Goal: Transaction & Acquisition: Purchase product/service

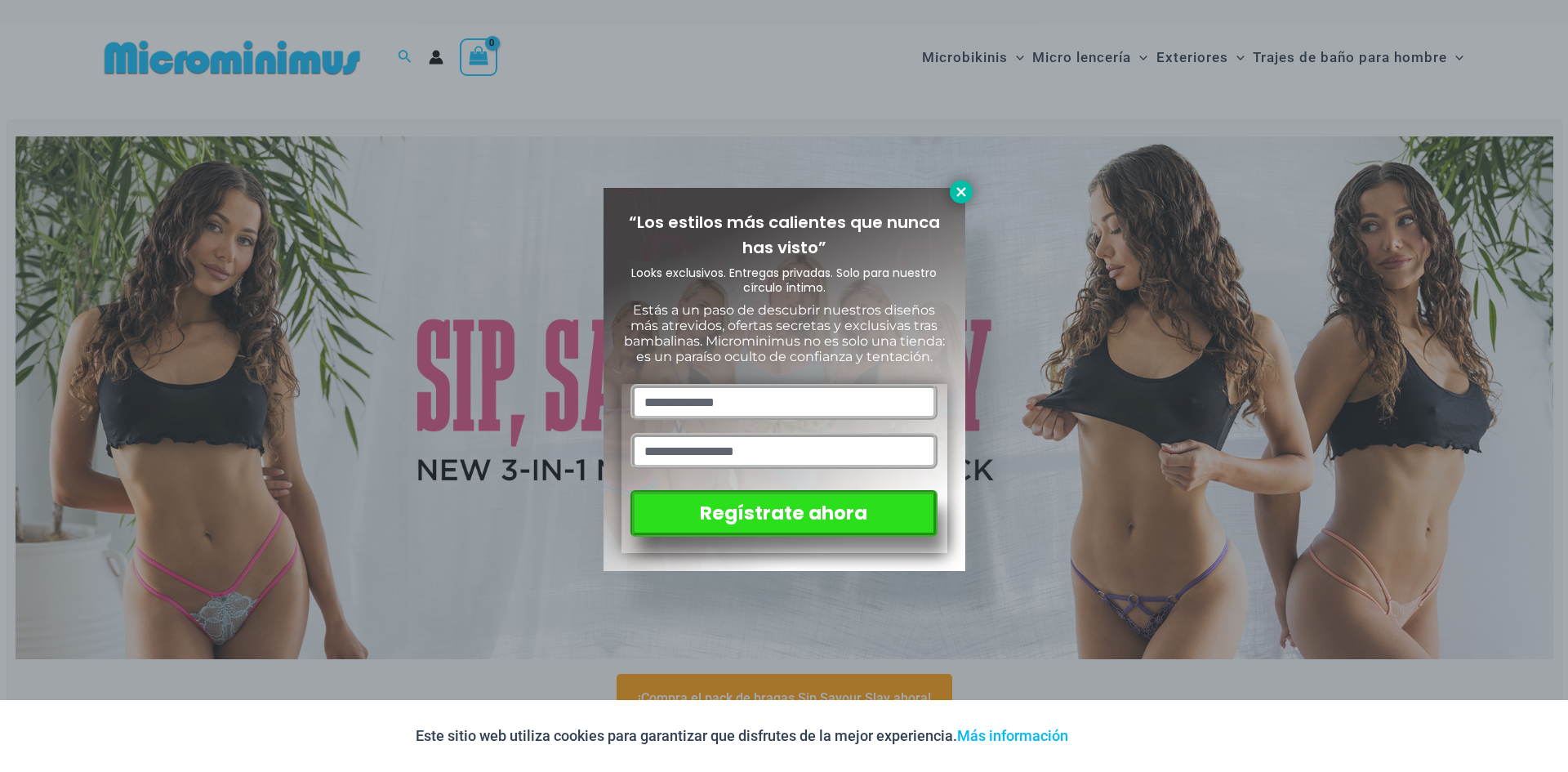
click at [966, 187] on icon at bounding box center [960, 191] width 14 height 14
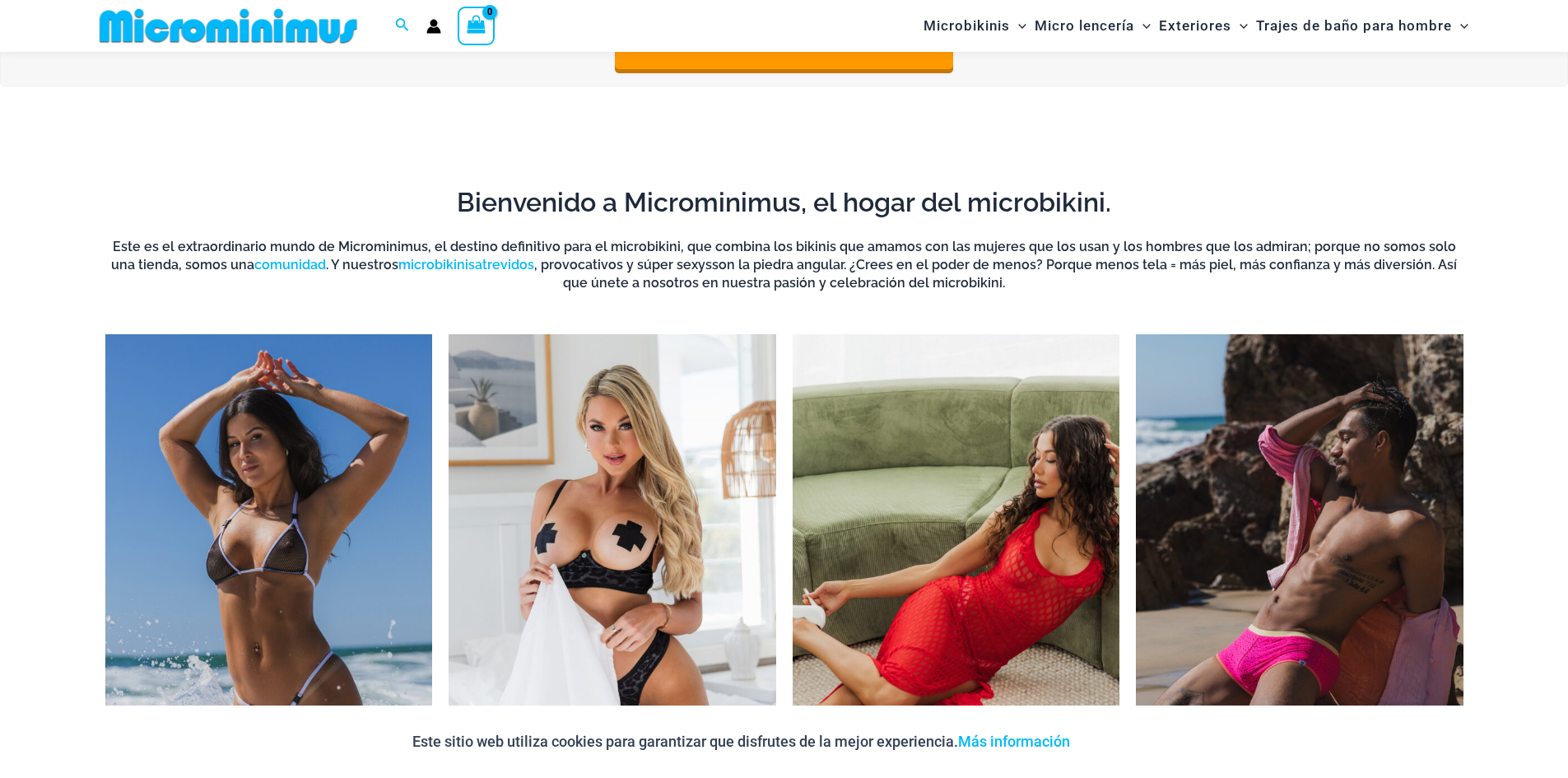
scroll to position [149, 0]
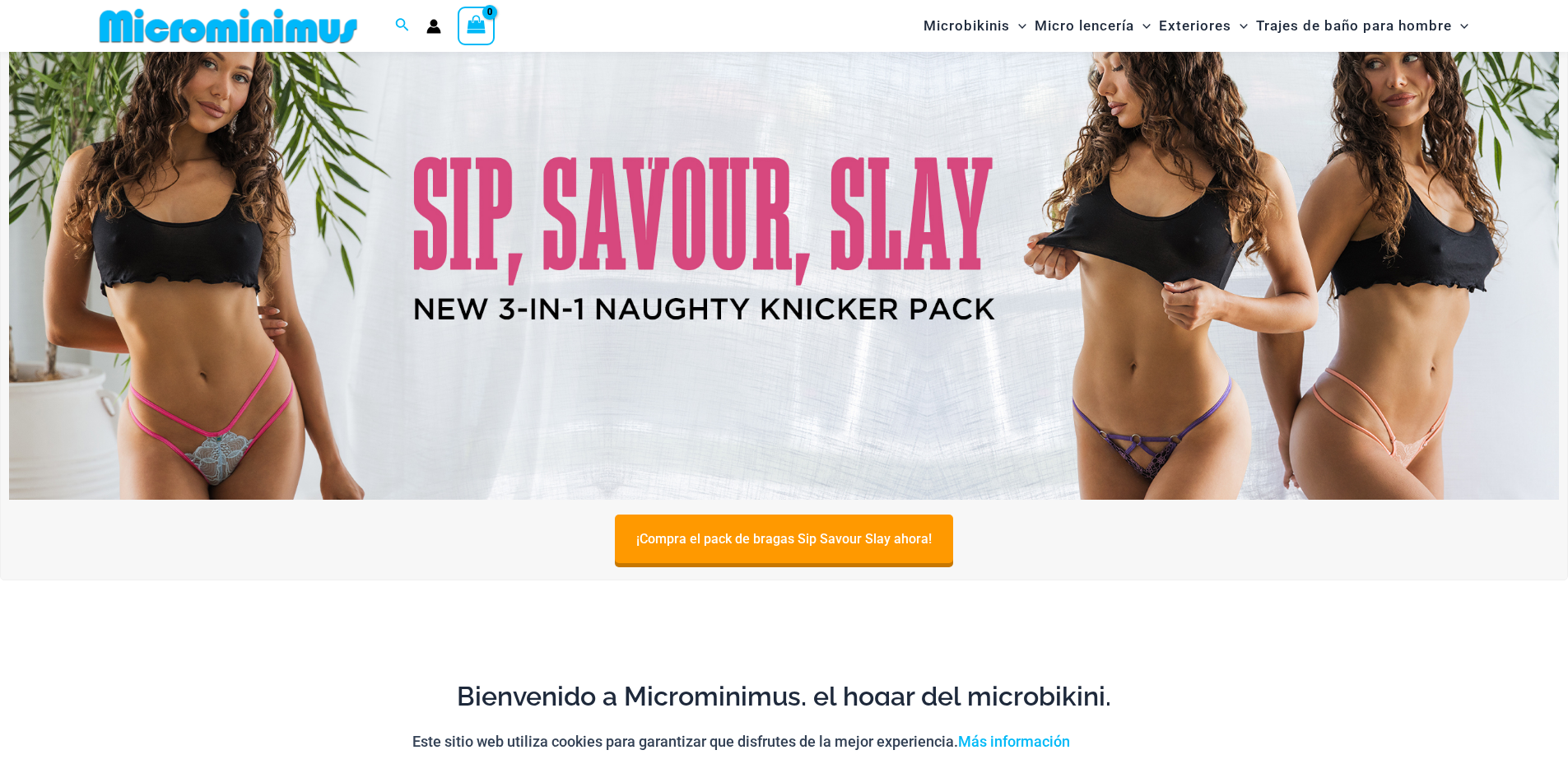
click at [780, 178] on img at bounding box center [784, 237] width 1550 height 527
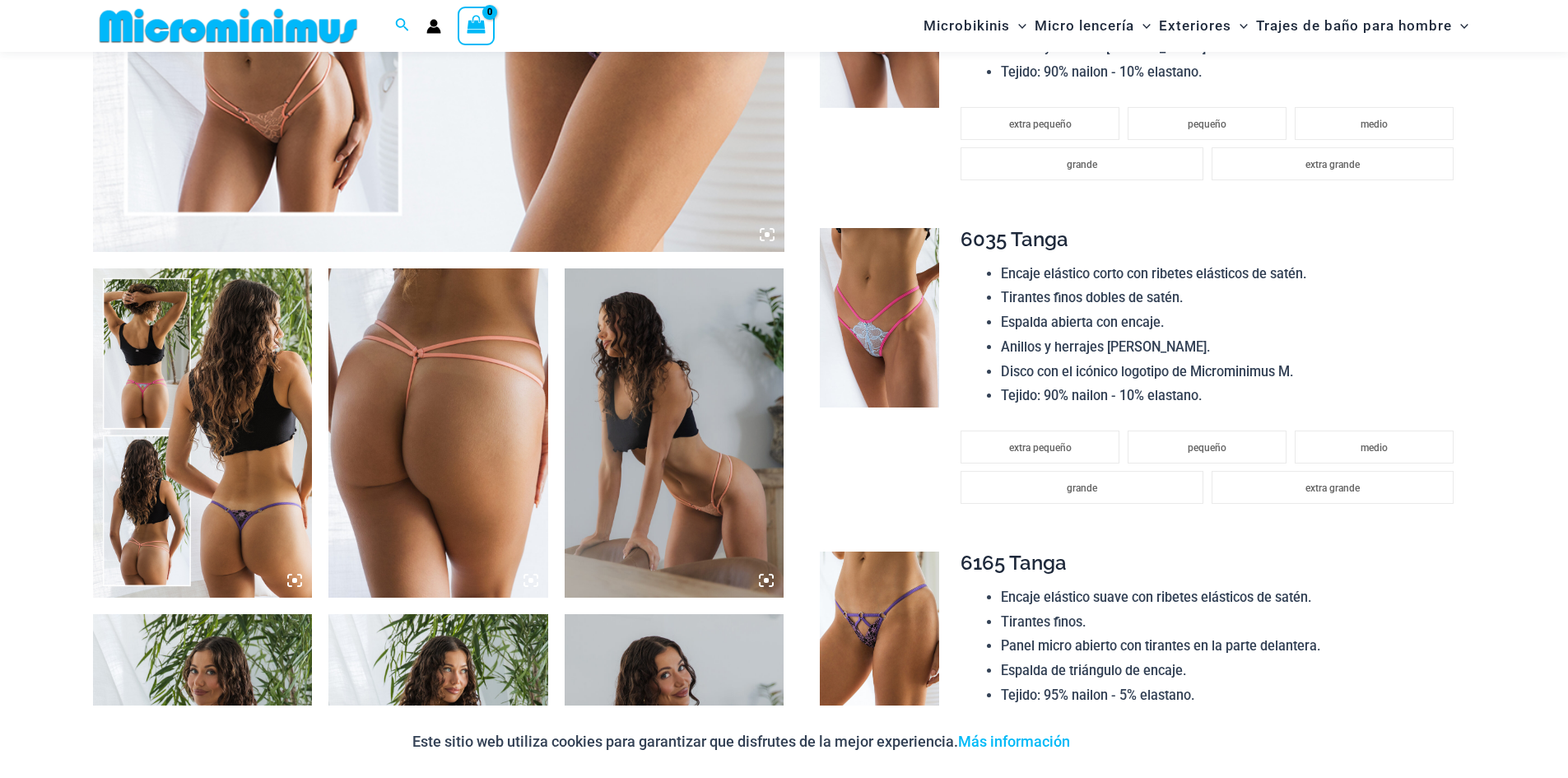
scroll to position [973, 0]
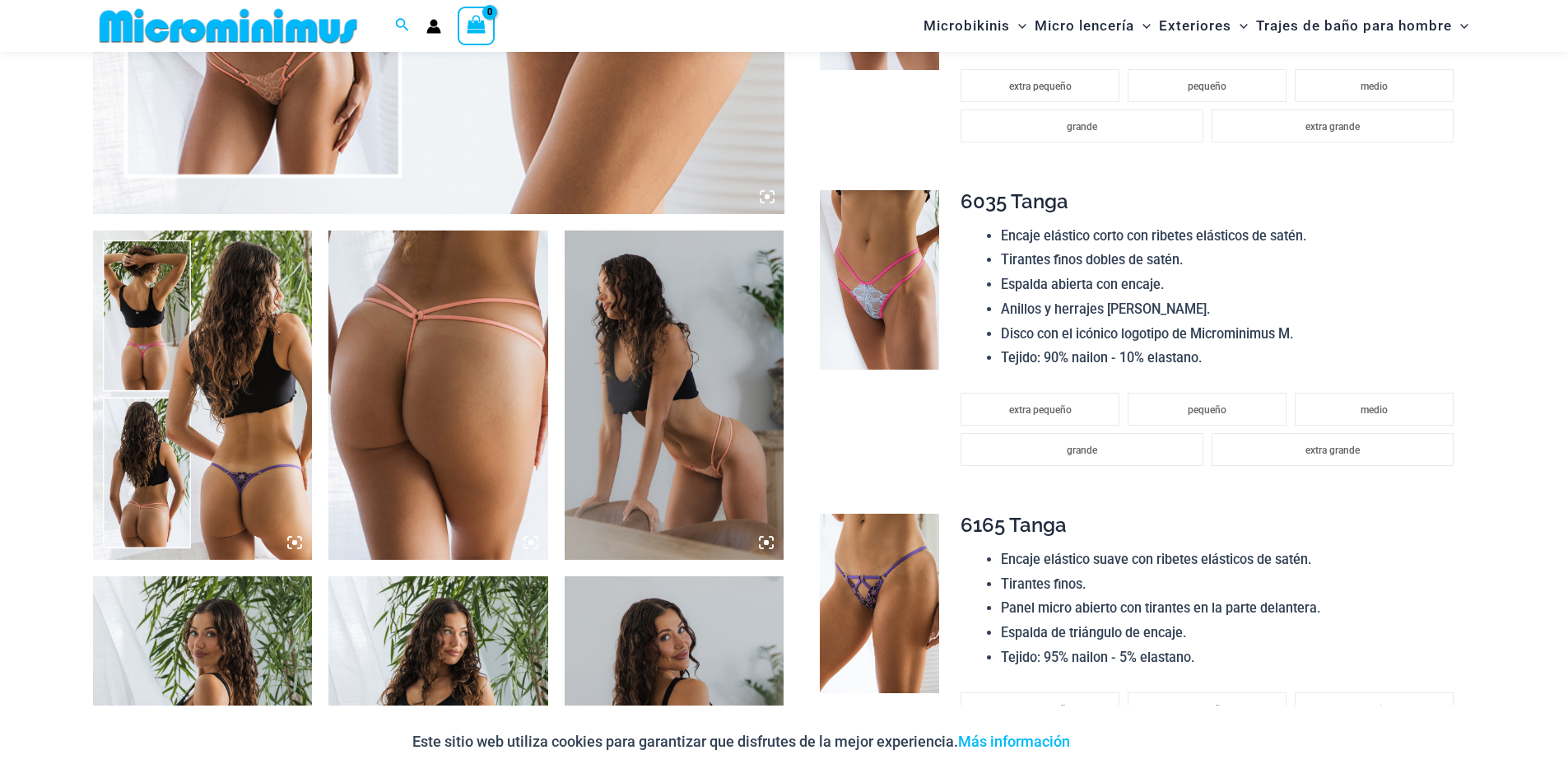
click at [294, 537] on icon at bounding box center [294, 541] width 14 height 14
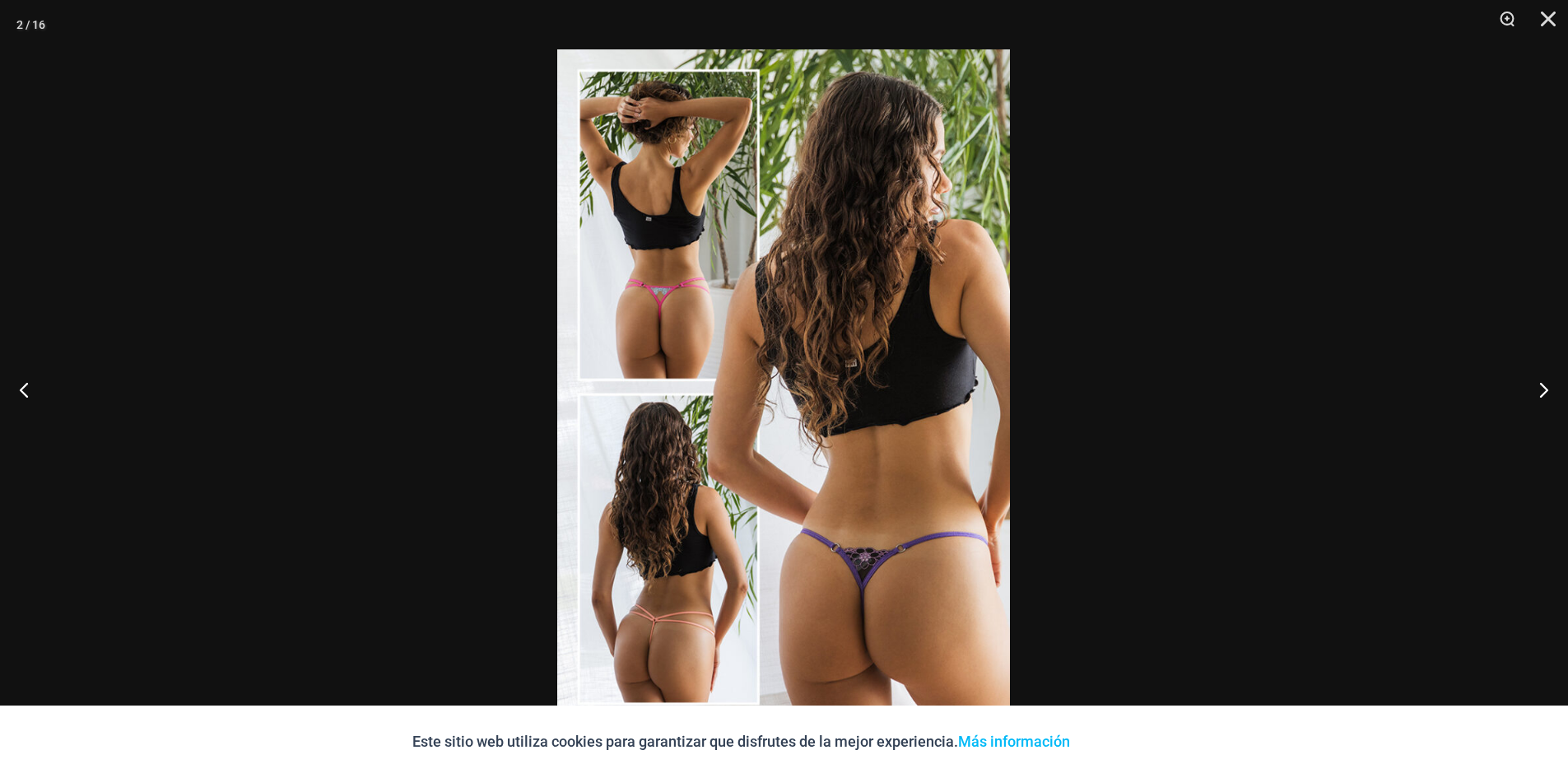
click at [807, 380] on img at bounding box center [784, 389] width 453 height 679
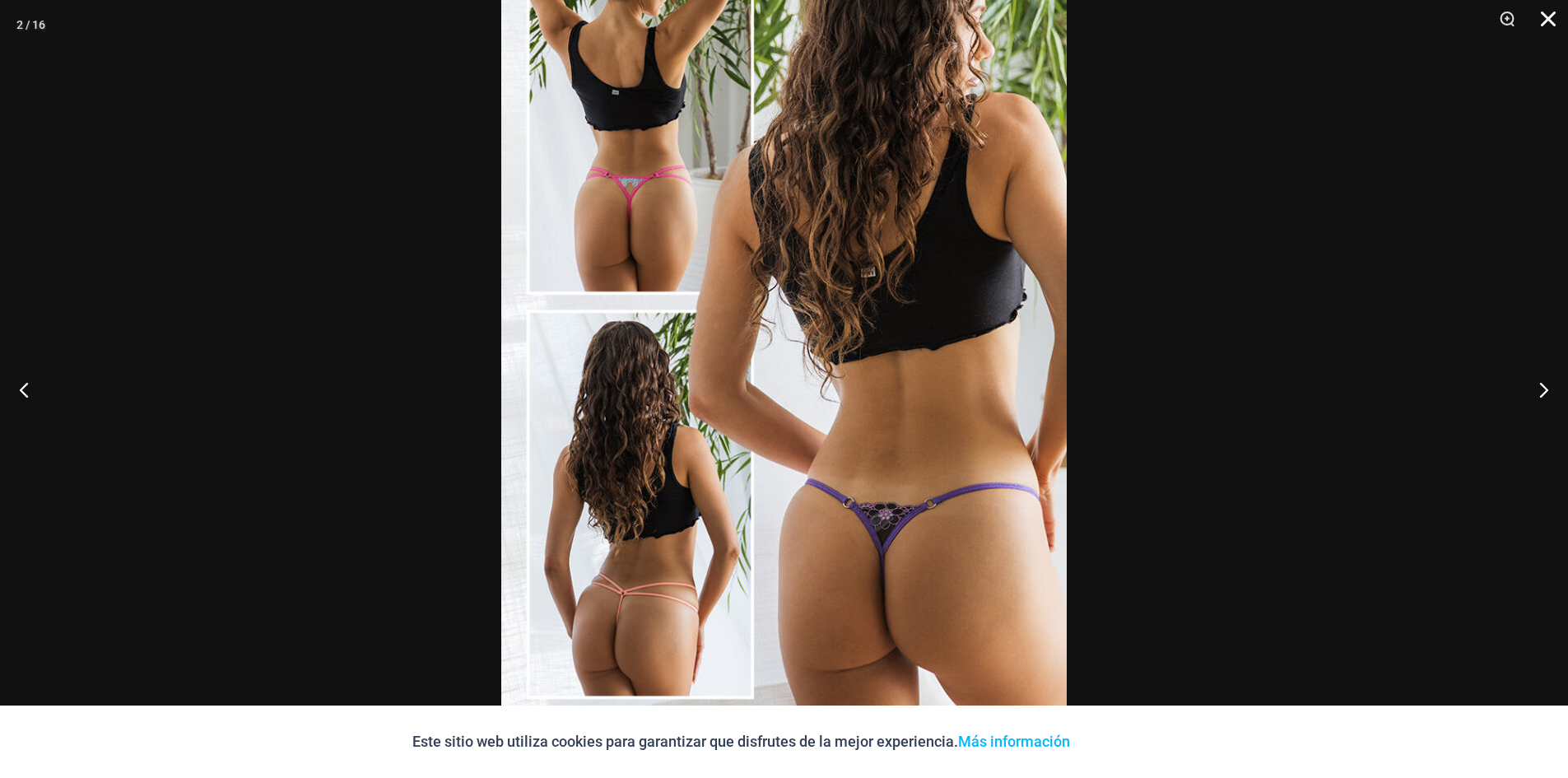
click at [1541, 23] on button "Cerca" at bounding box center [1542, 25] width 41 height 50
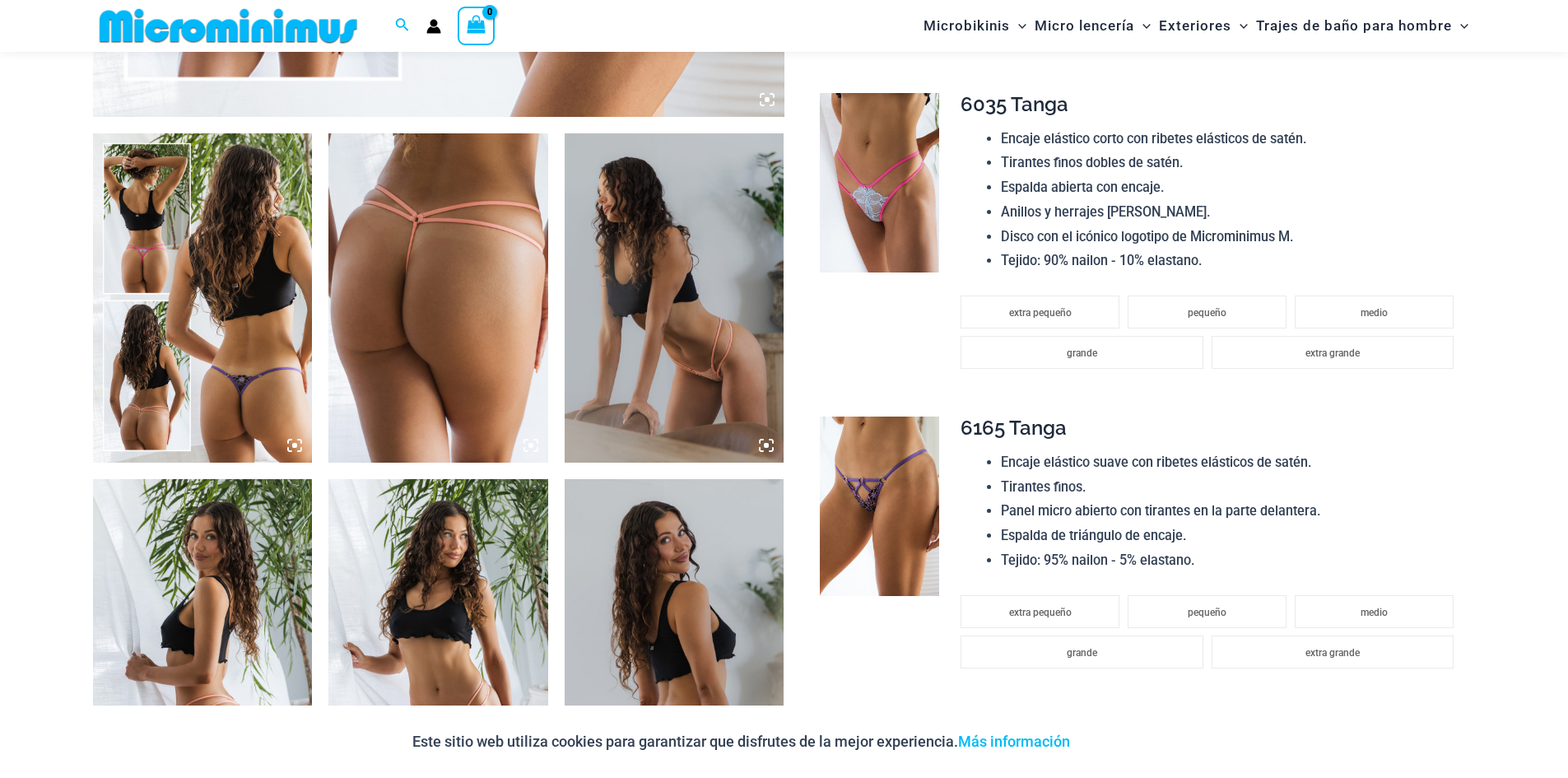
scroll to position [1055, 0]
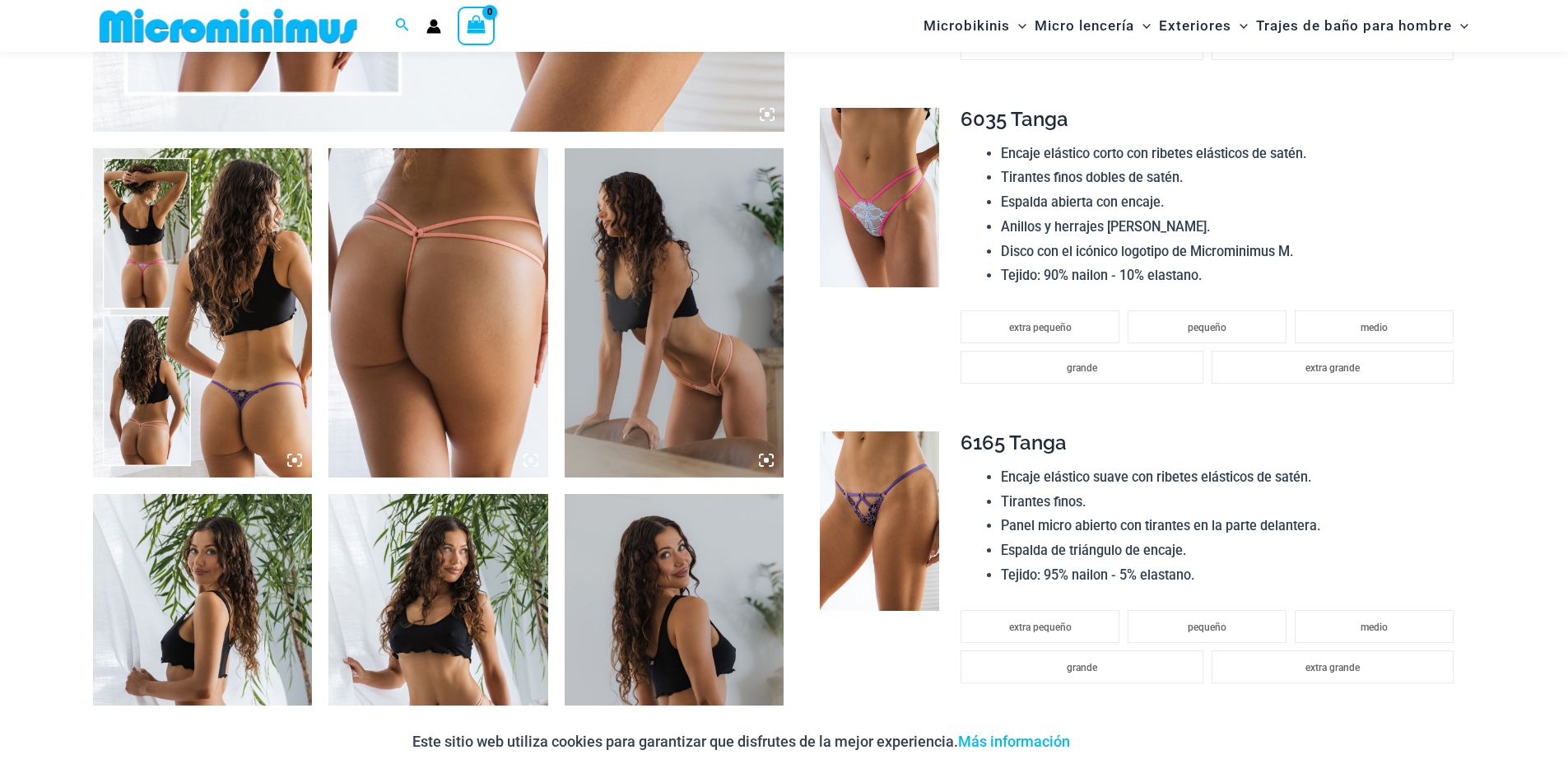
click at [532, 460] on icon at bounding box center [531, 460] width 5 height 5
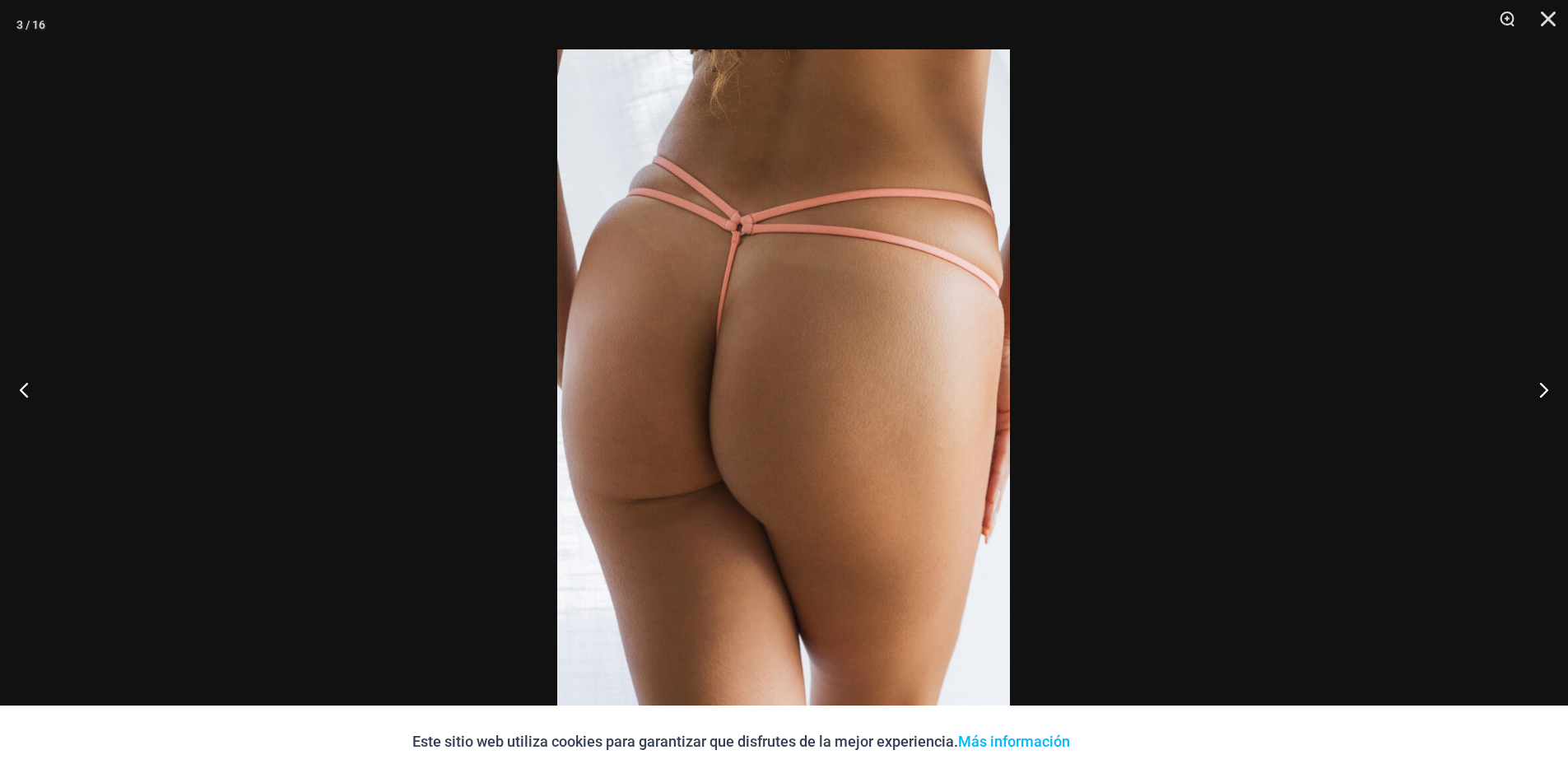
click at [757, 421] on img at bounding box center [784, 389] width 453 height 679
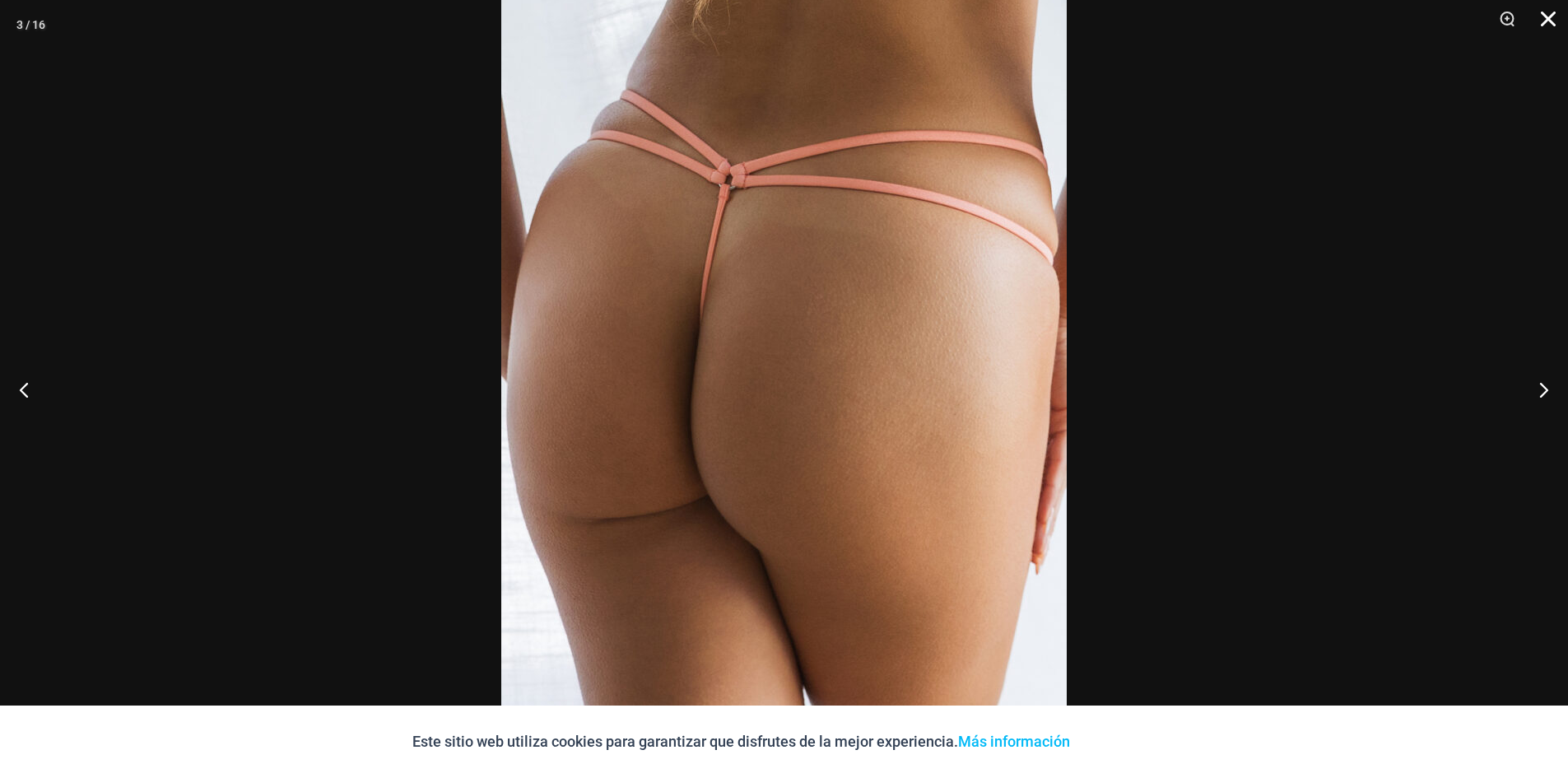
click at [1547, 16] on button "Cerca" at bounding box center [1542, 25] width 41 height 50
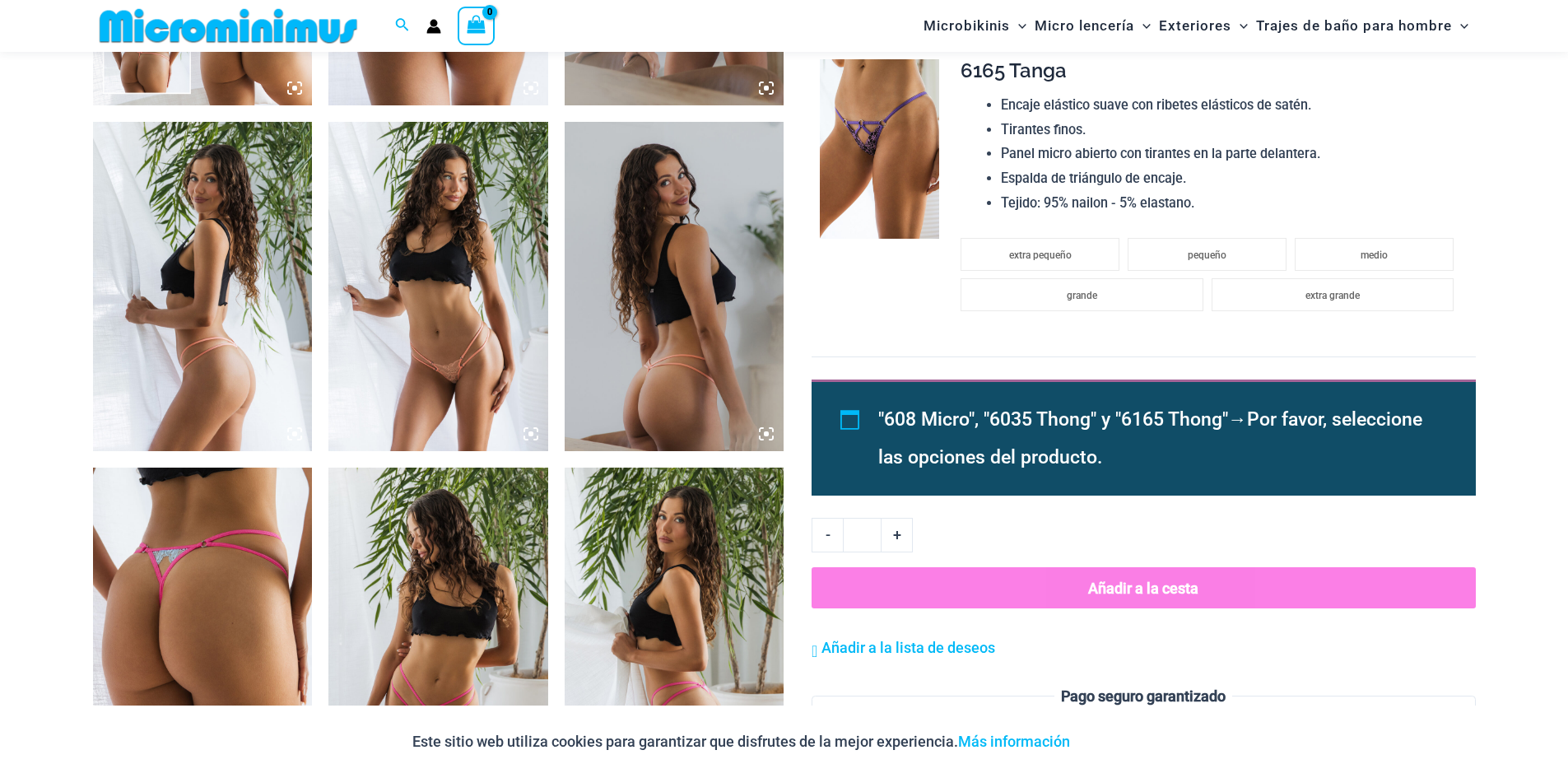
scroll to position [1467, 0]
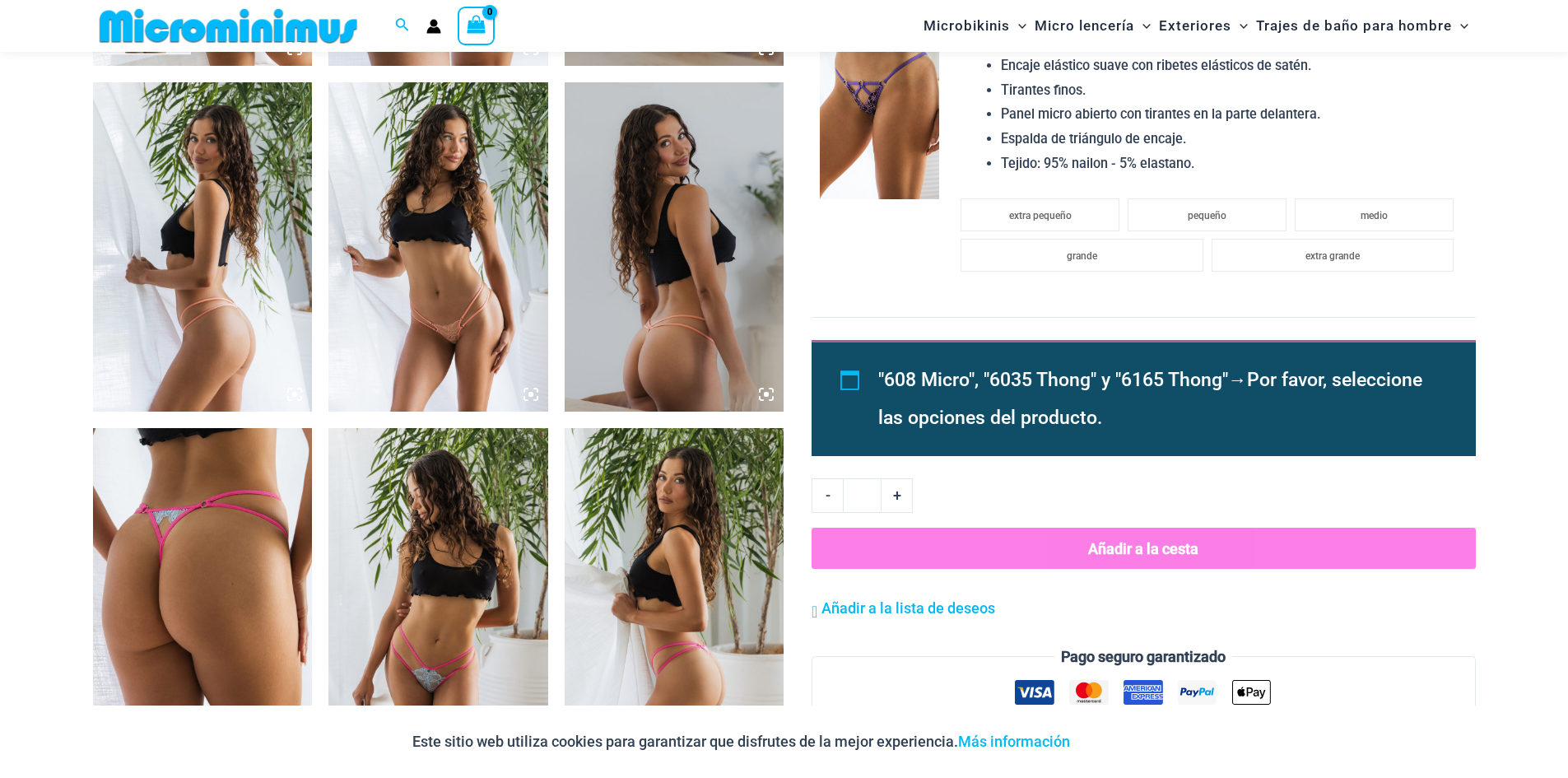
click at [763, 388] on icon at bounding box center [765, 394] width 14 height 14
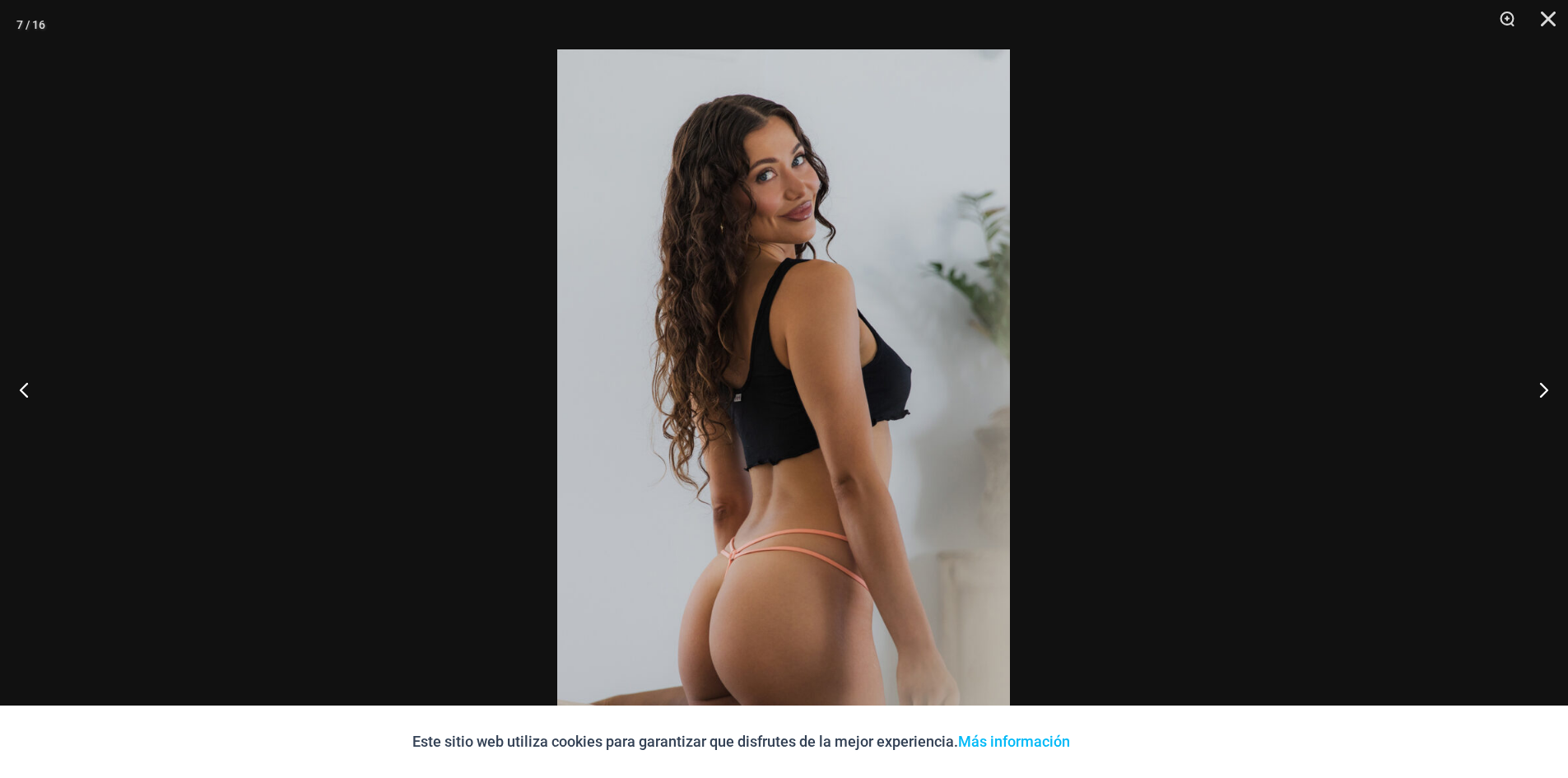
click at [742, 449] on img at bounding box center [784, 389] width 453 height 679
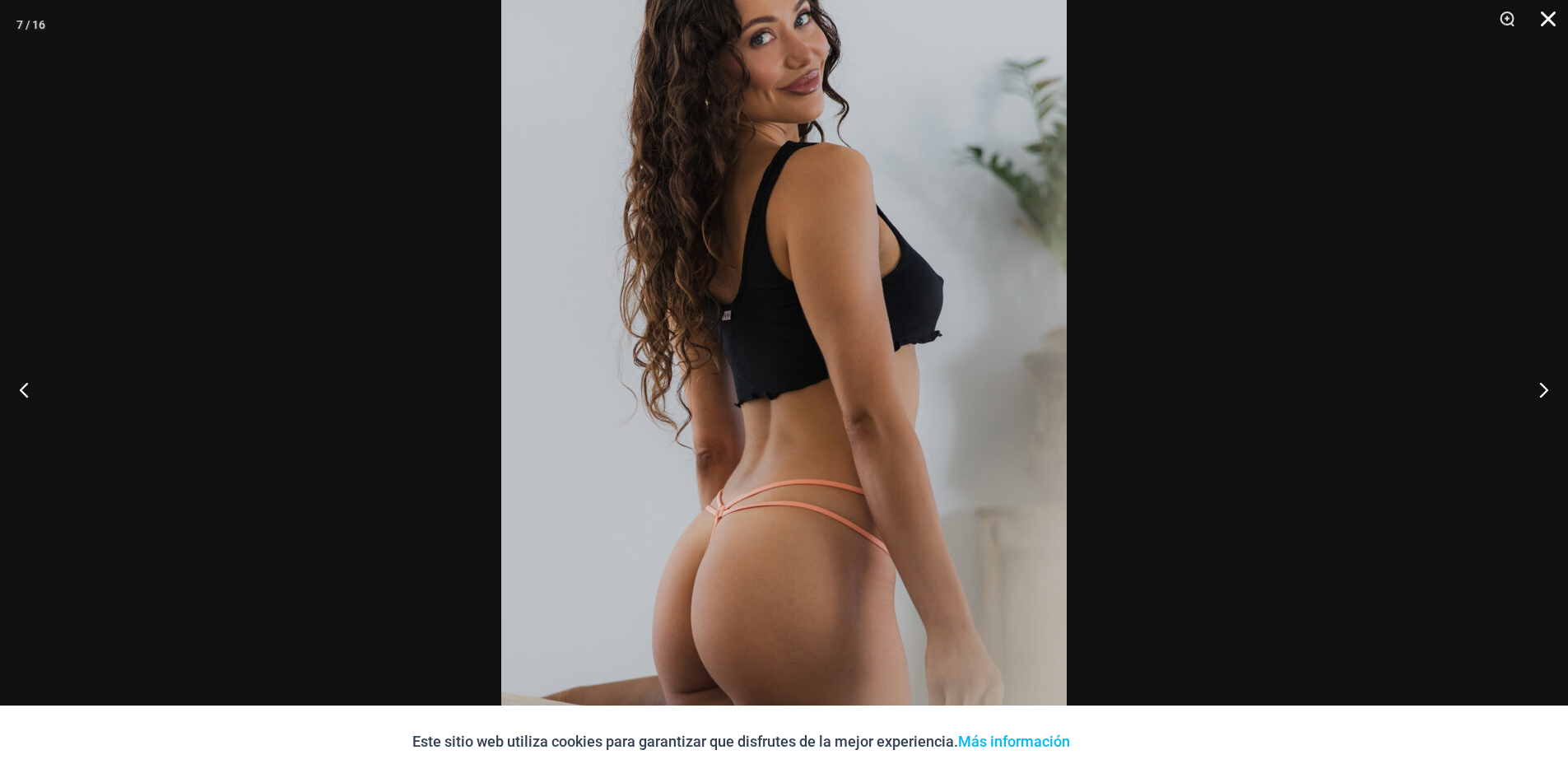
click at [1544, 24] on button "Cerca" at bounding box center [1542, 25] width 41 height 50
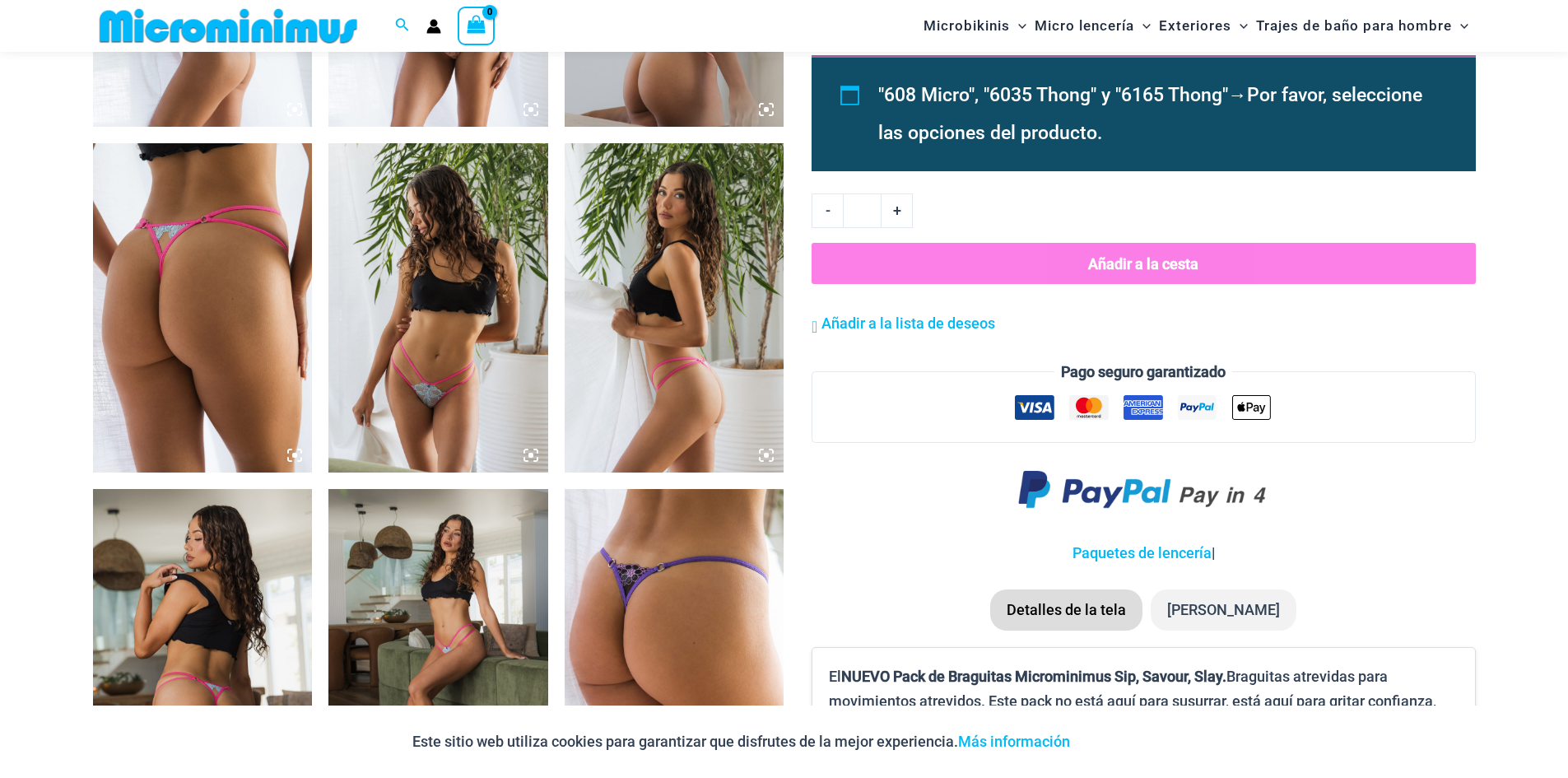
scroll to position [1714, 0]
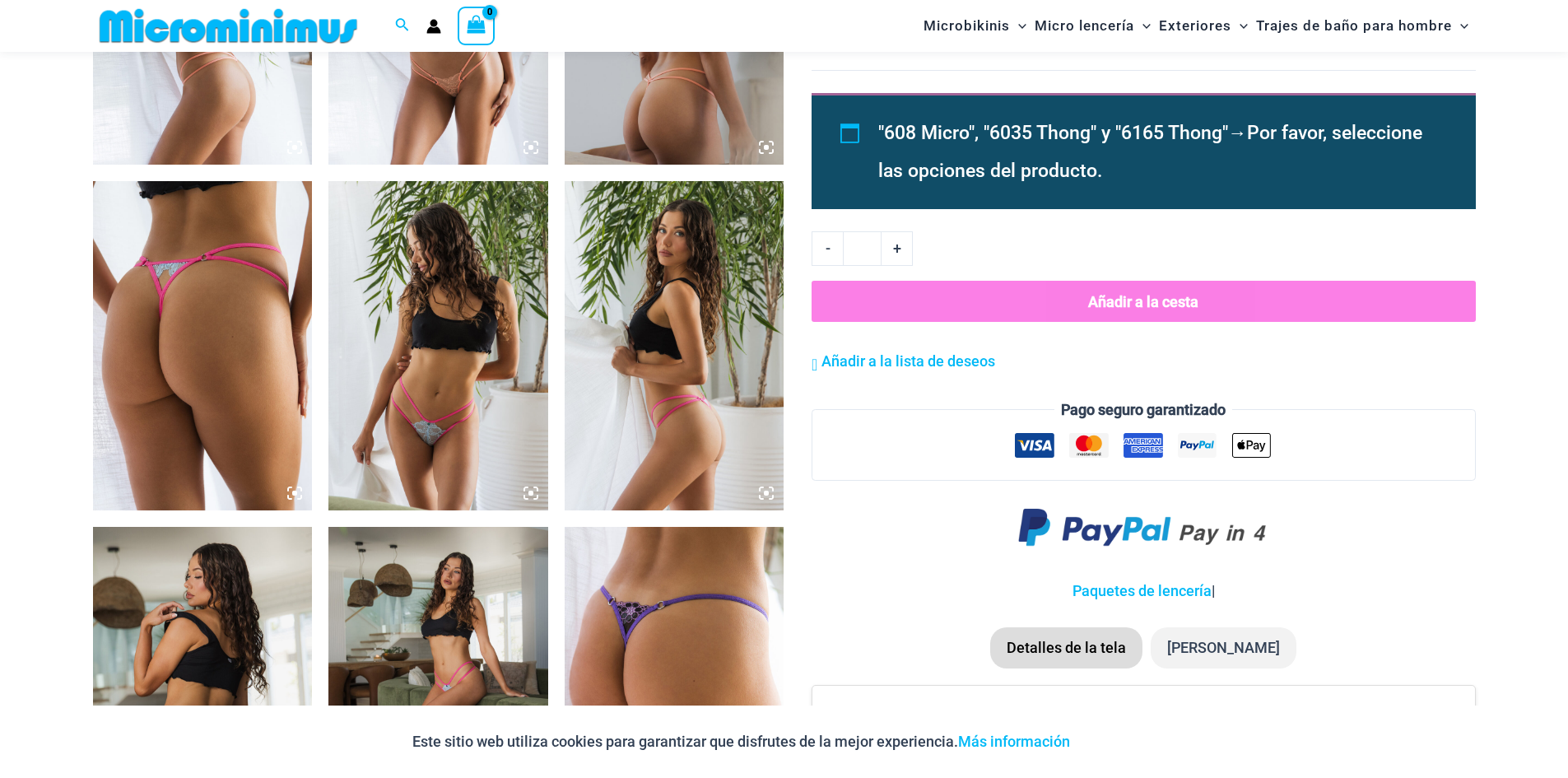
click at [298, 493] on icon at bounding box center [294, 492] width 14 height 14
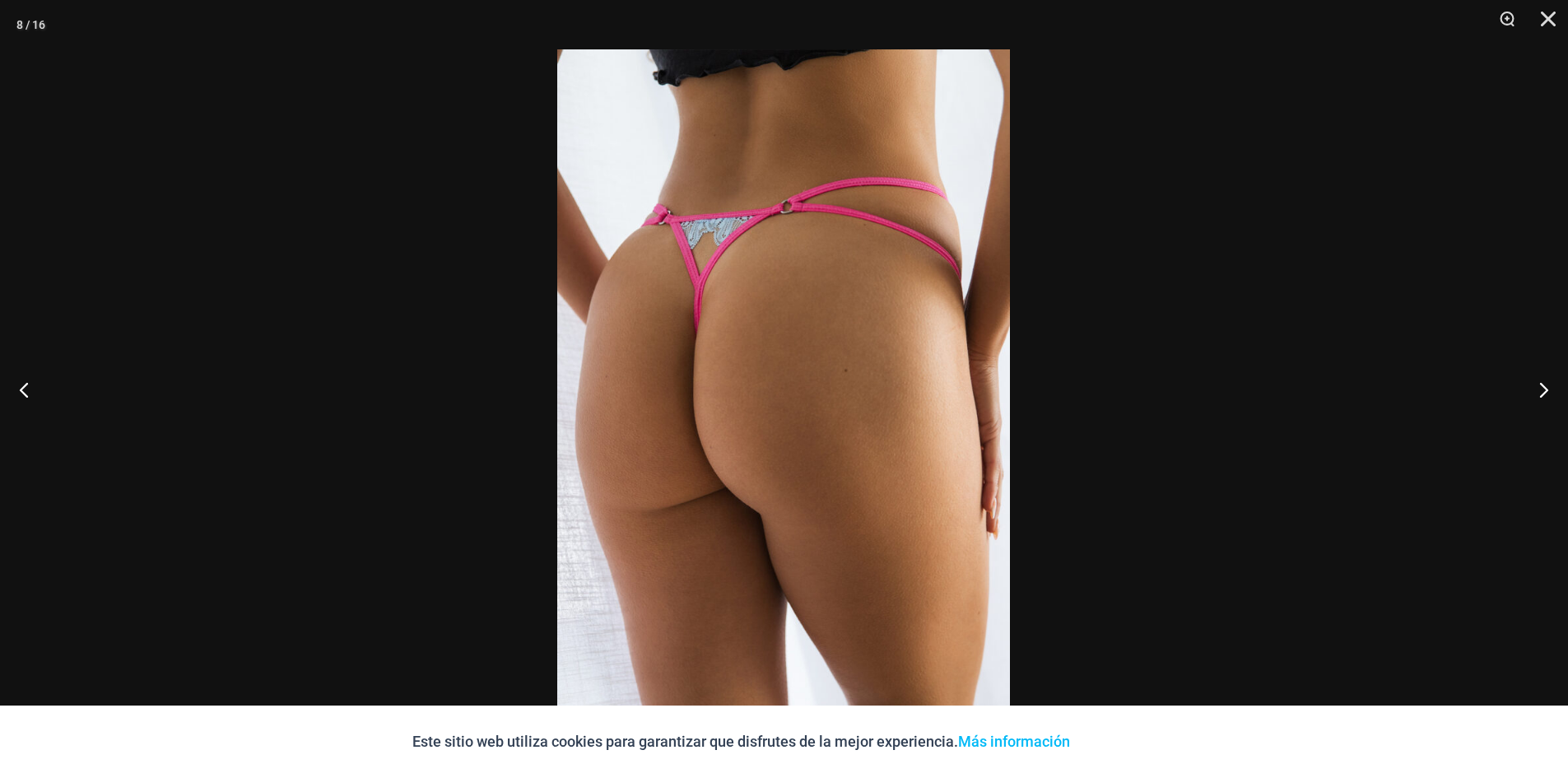
click at [779, 396] on img at bounding box center [784, 389] width 453 height 679
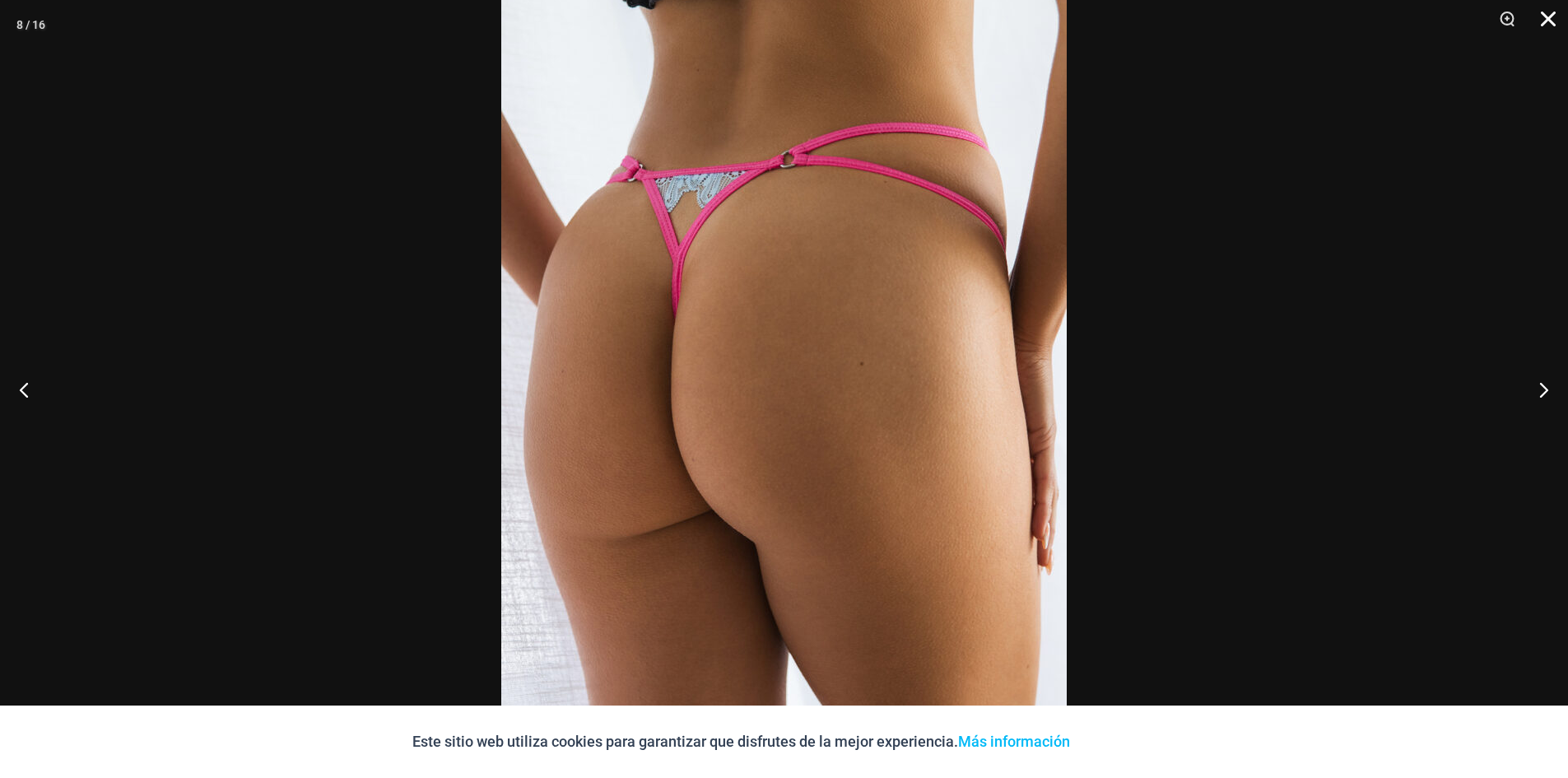
click at [1544, 9] on button "Cerca" at bounding box center [1542, 25] width 41 height 50
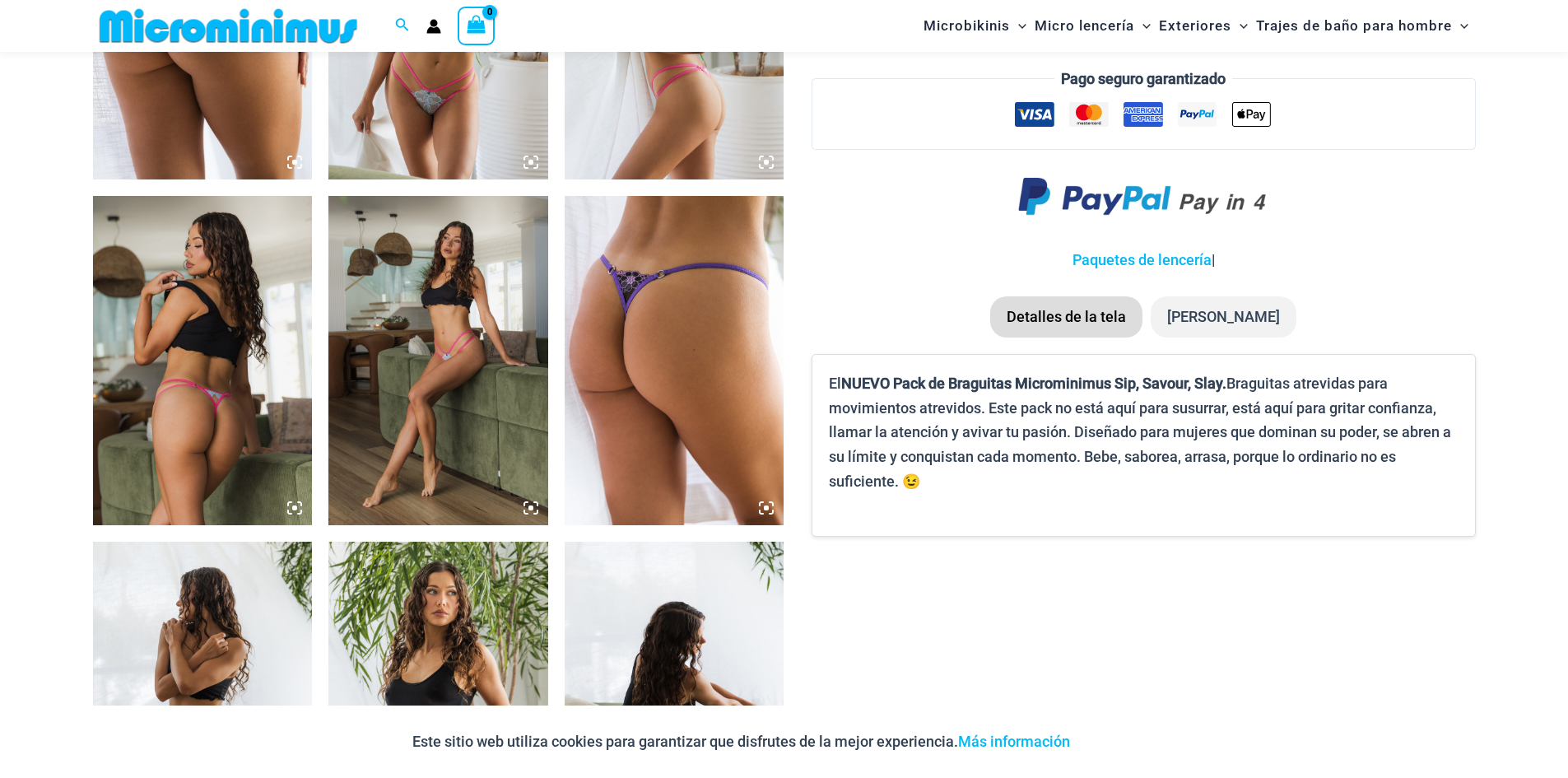
scroll to position [2043, 0]
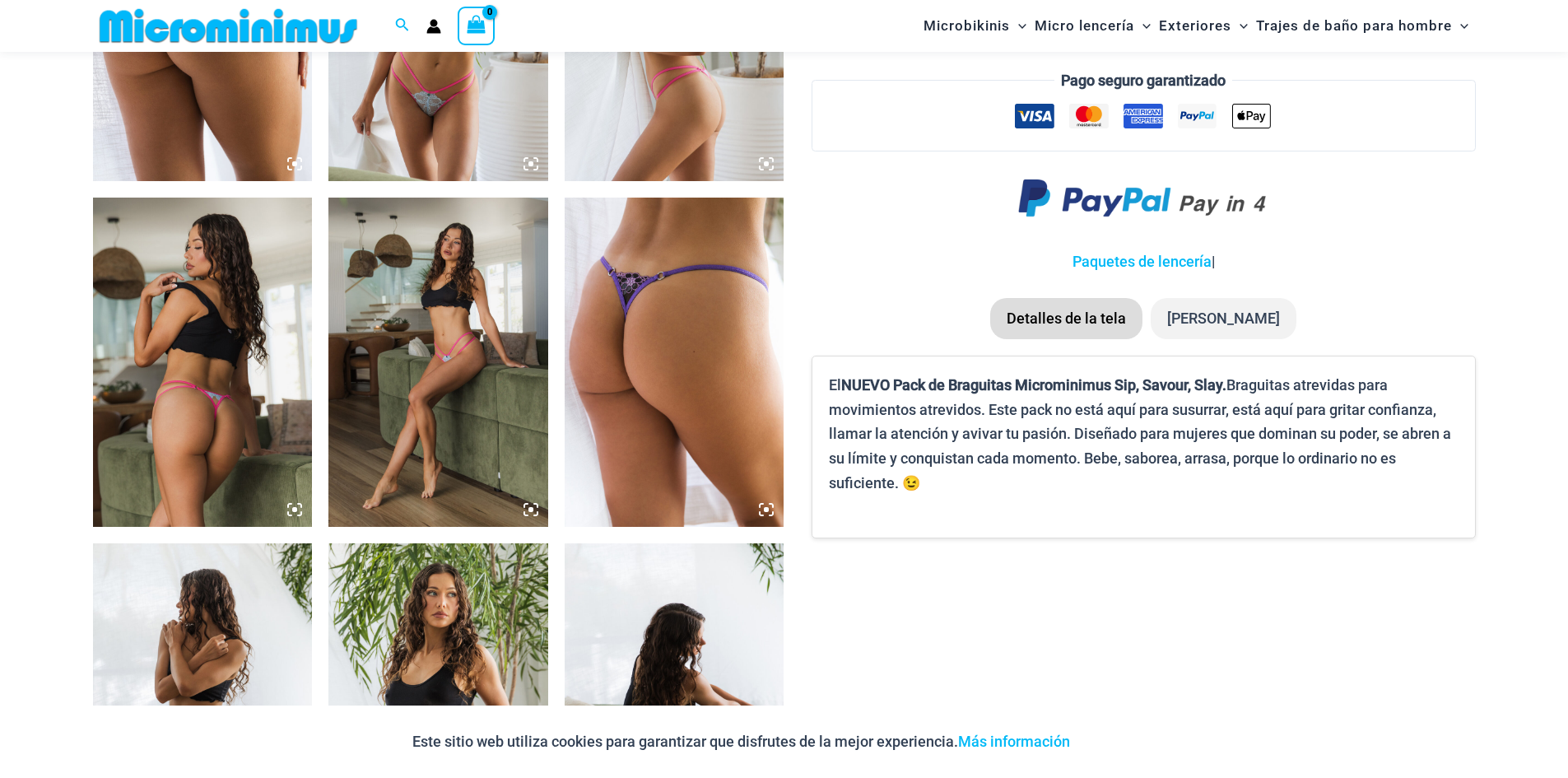
click at [295, 512] on icon at bounding box center [294, 509] width 5 height 5
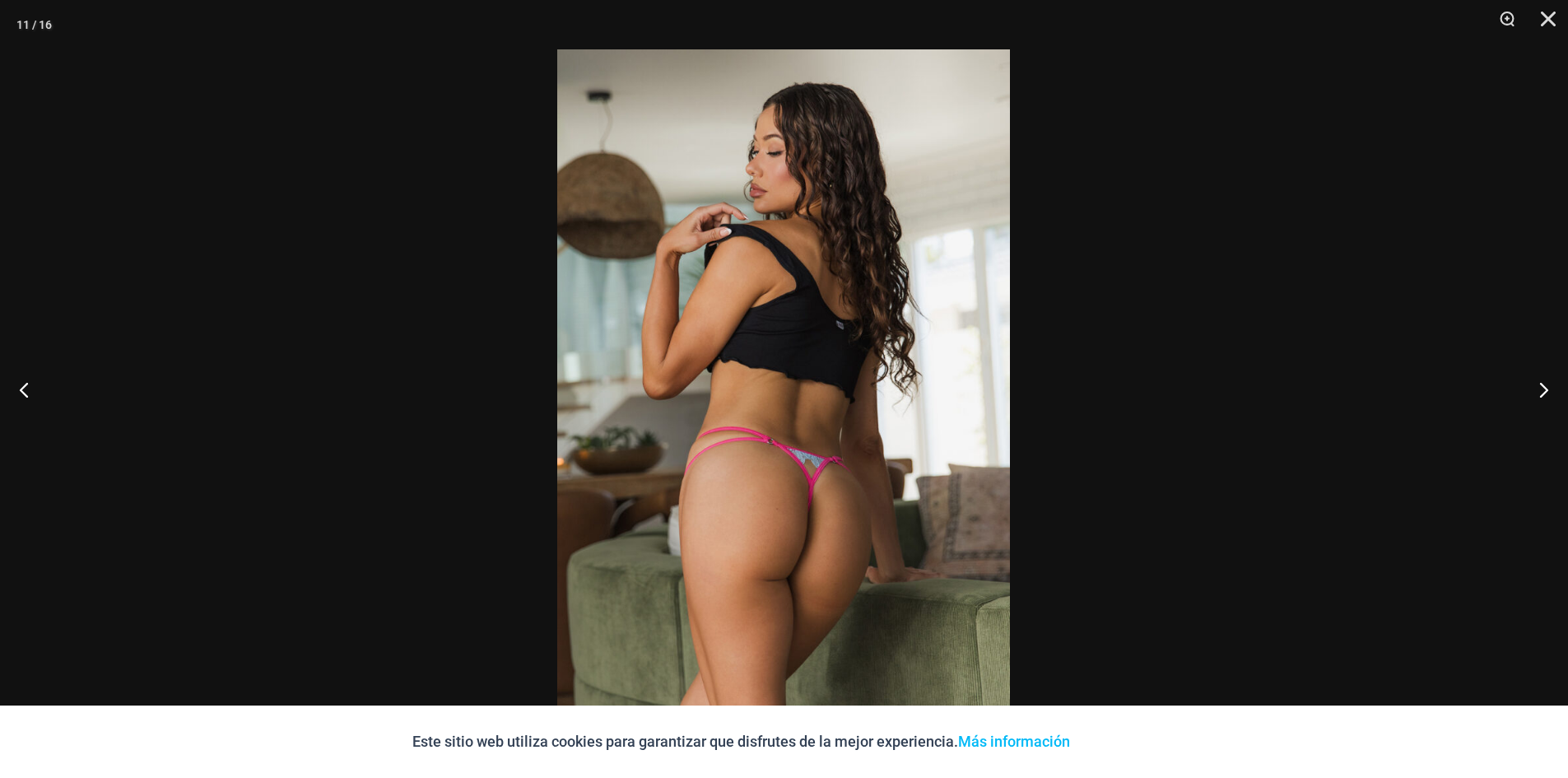
click at [825, 348] on img at bounding box center [784, 389] width 453 height 679
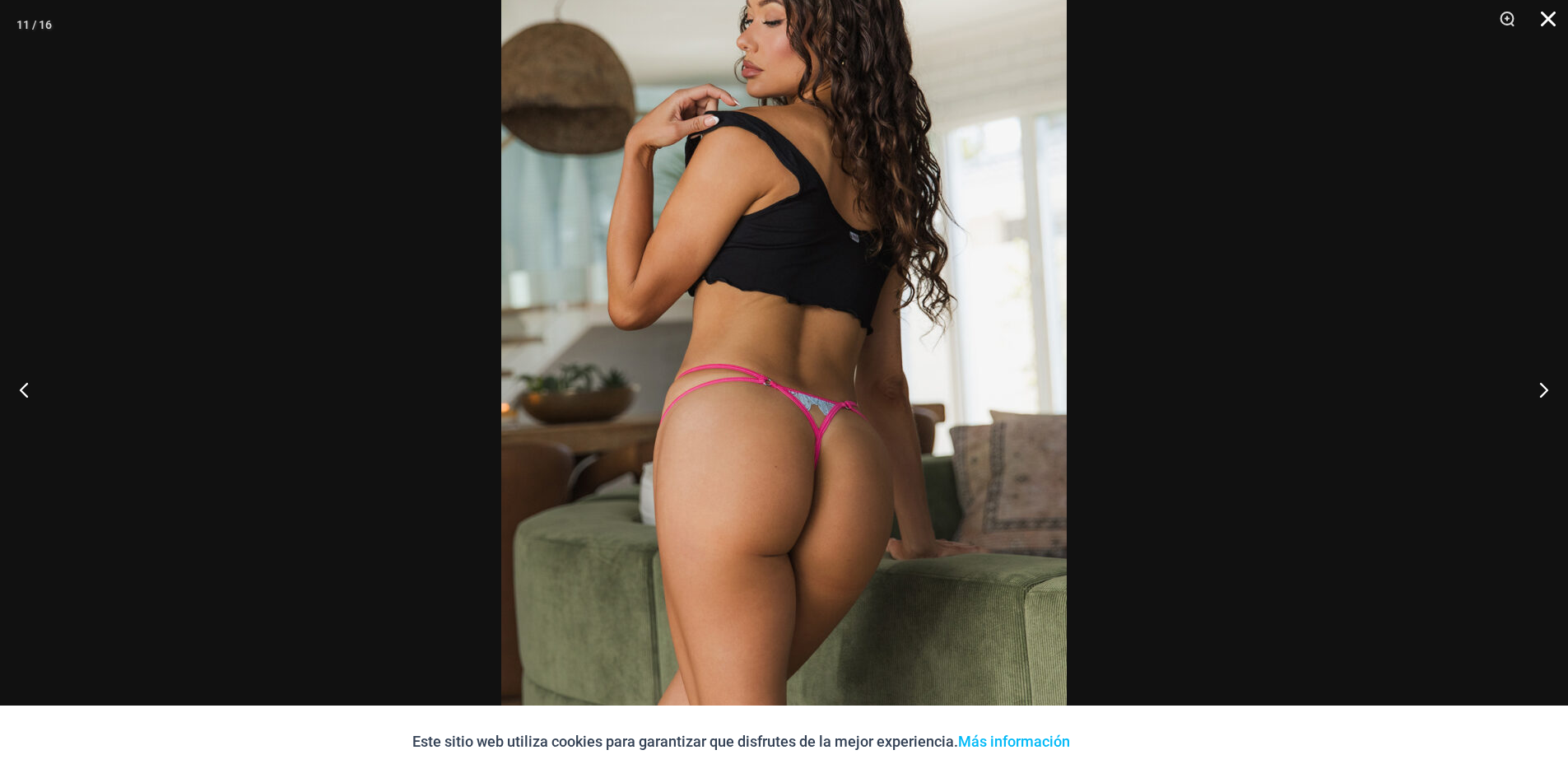
click at [1540, 19] on button "Cerca" at bounding box center [1542, 25] width 41 height 50
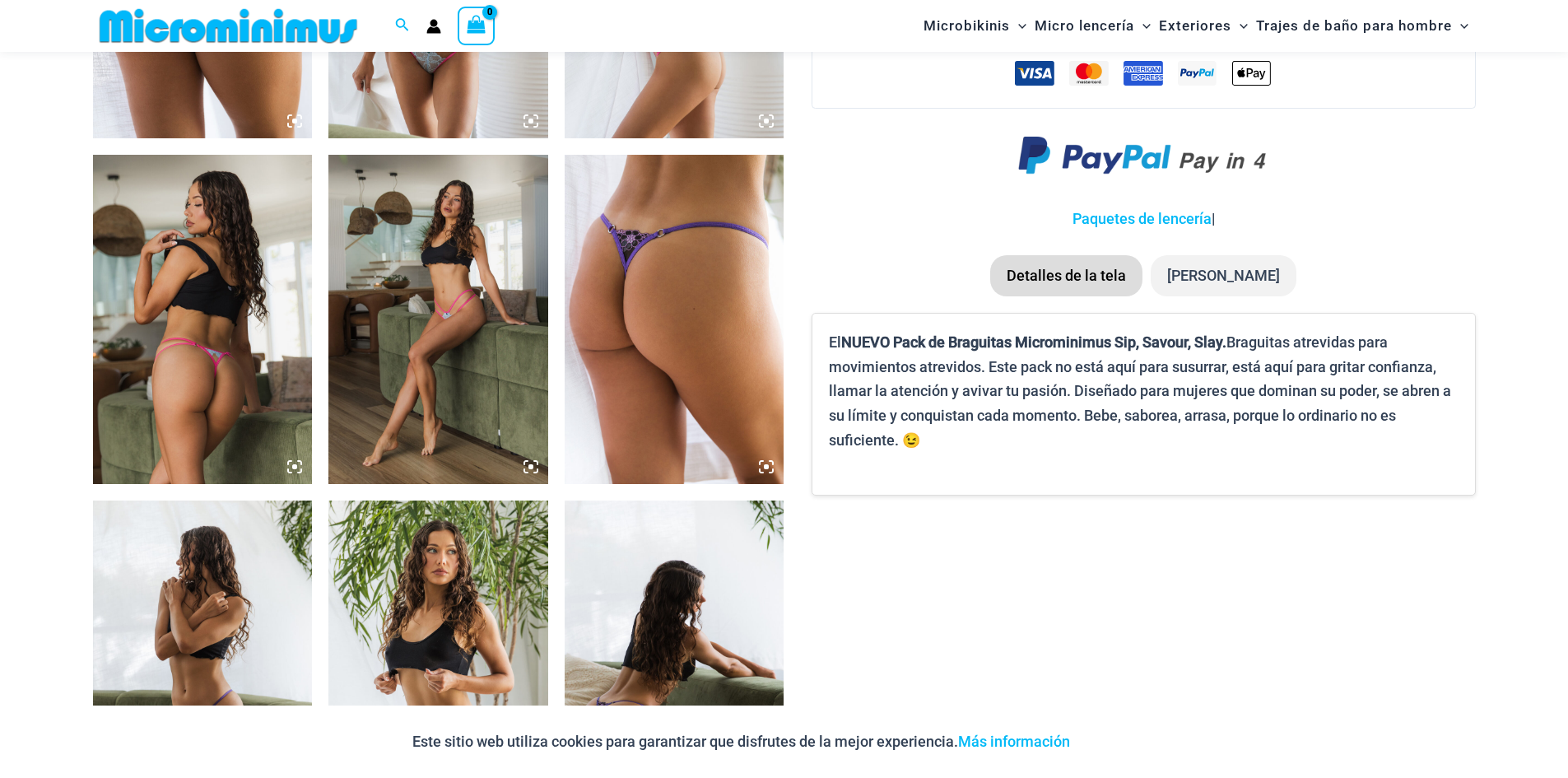
scroll to position [2125, 0]
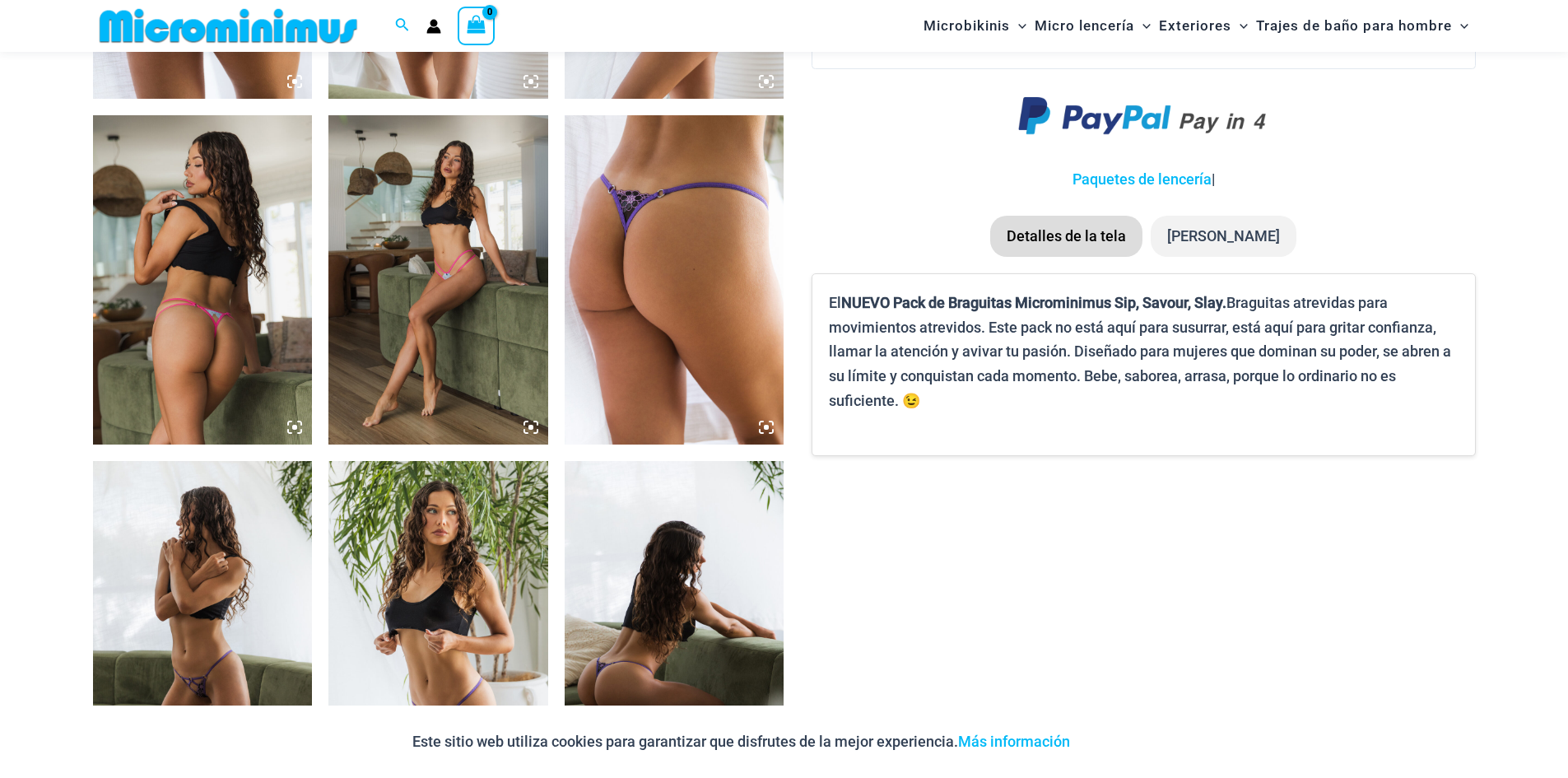
click at [762, 422] on icon at bounding box center [761, 423] width 3 height 3
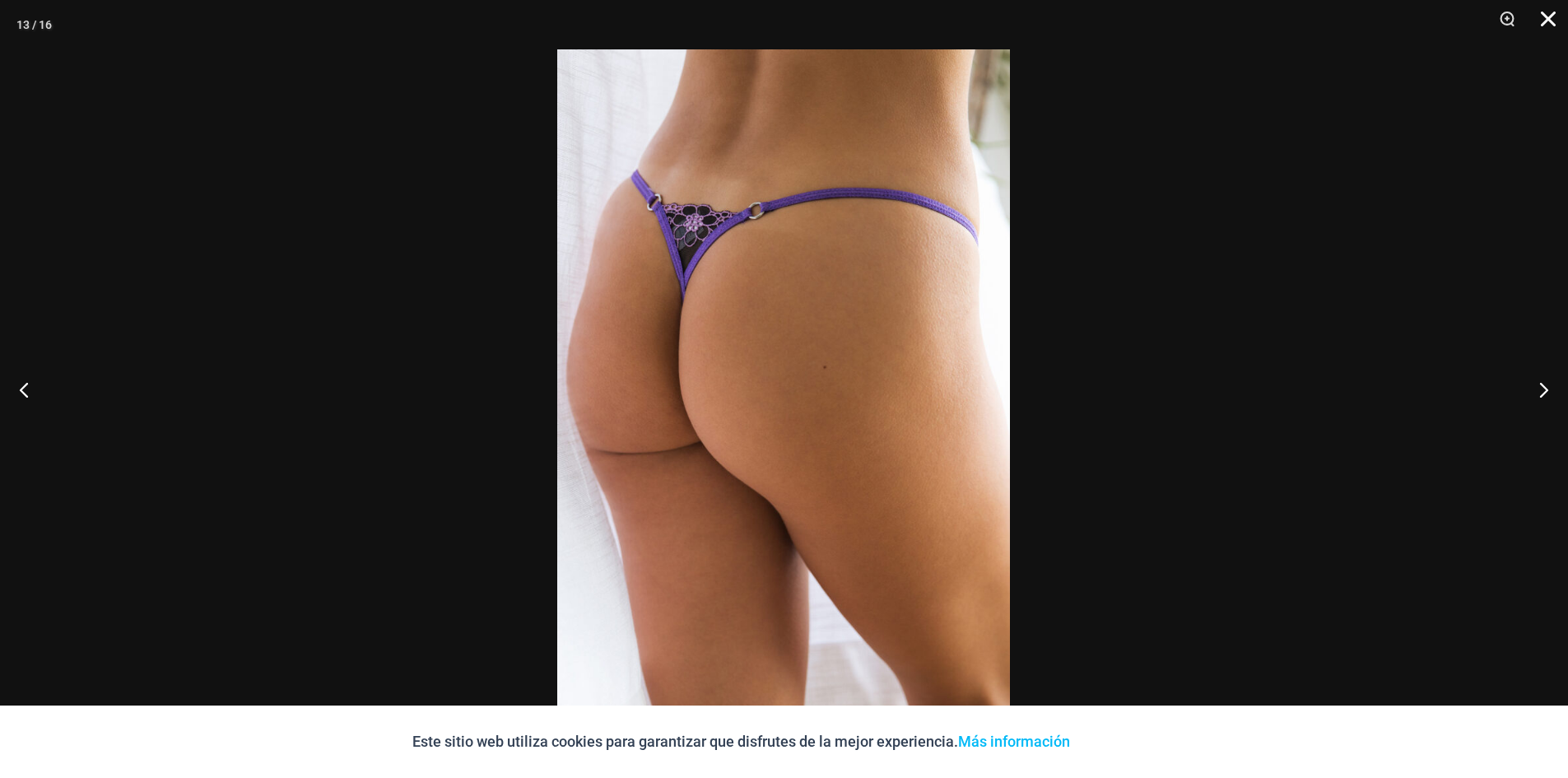
click at [1550, 16] on button "Cerca" at bounding box center [1542, 25] width 41 height 50
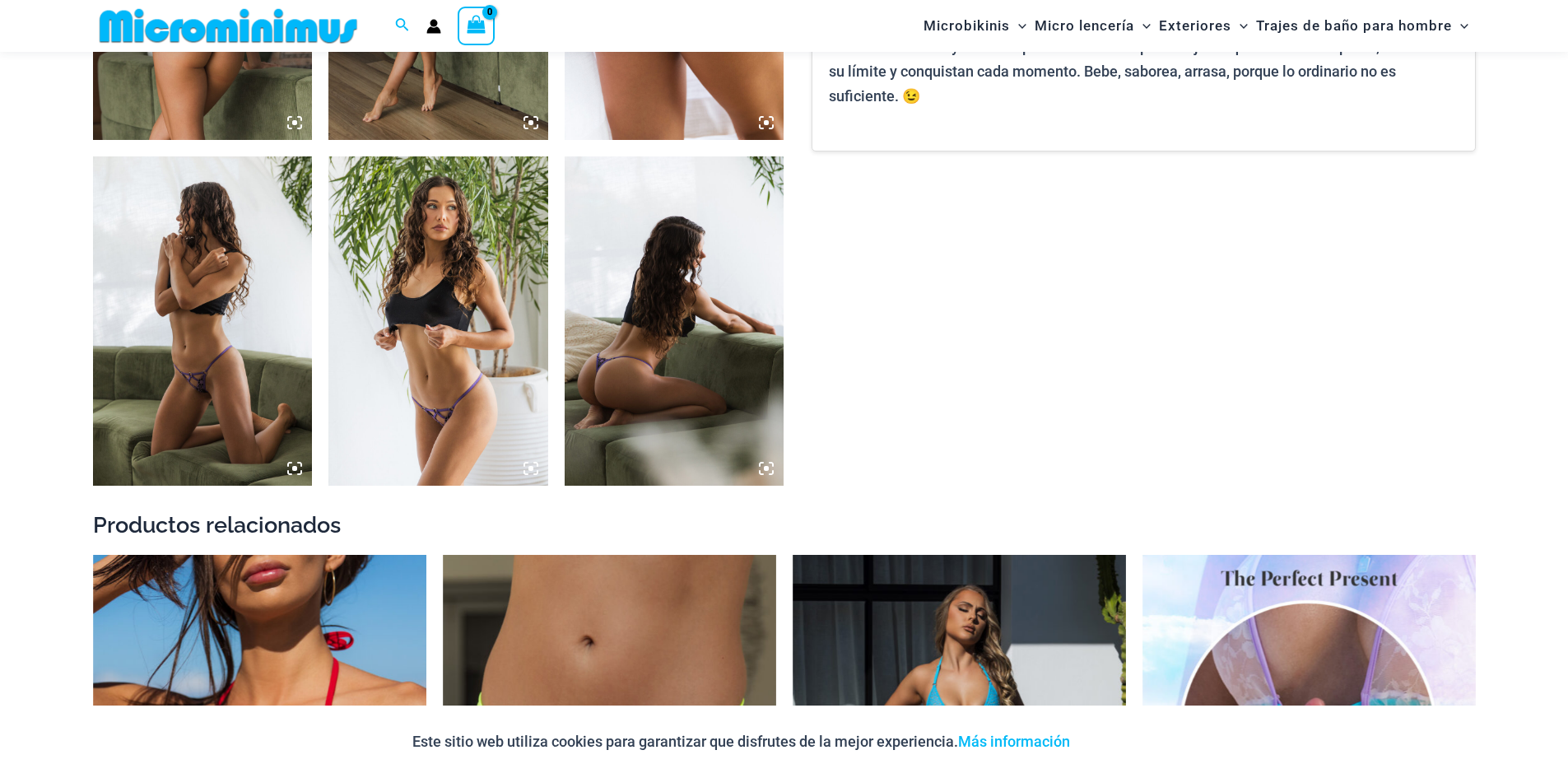
scroll to position [2455, 0]
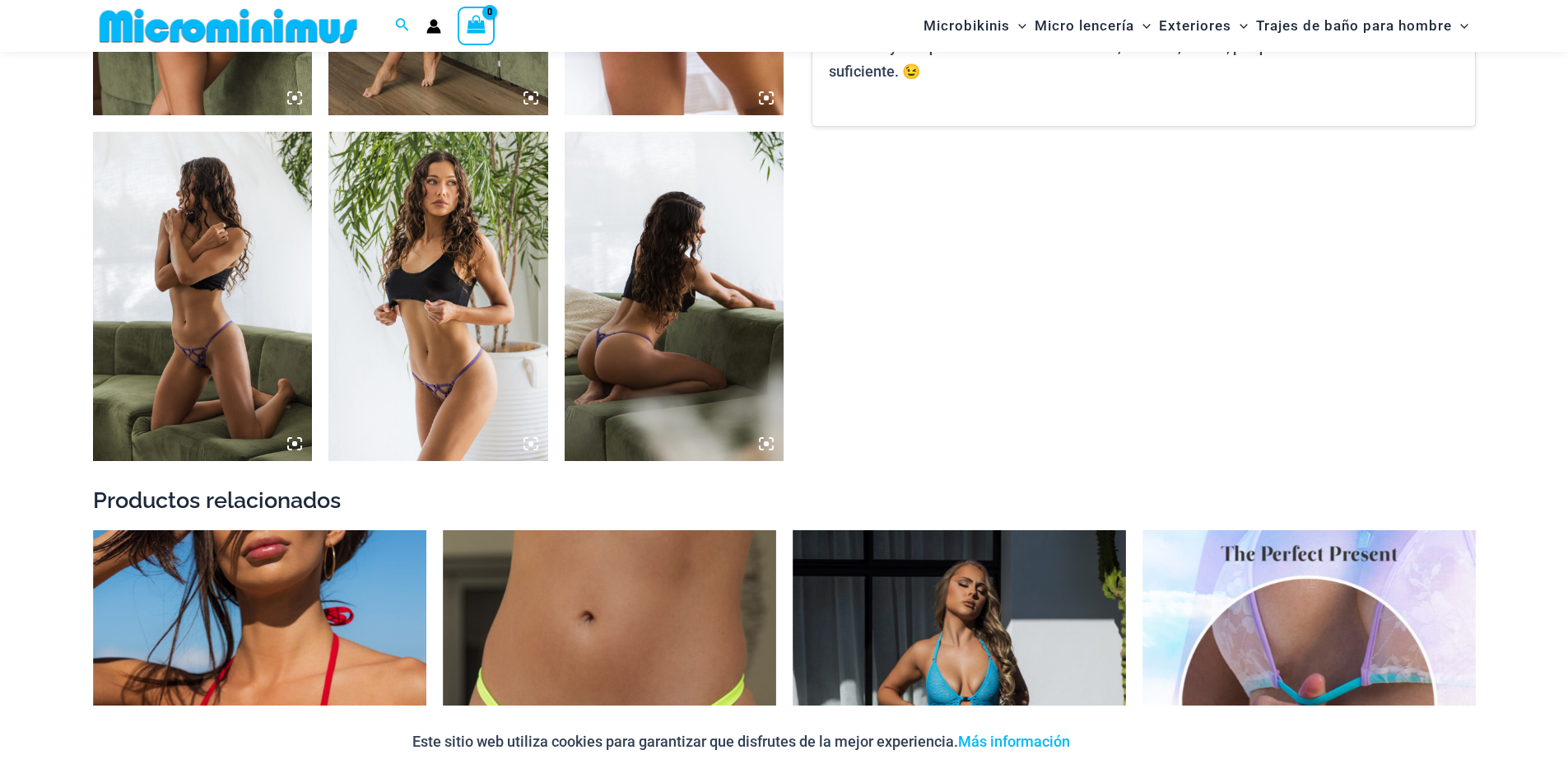
click at [763, 447] on icon at bounding box center [765, 443] width 14 height 14
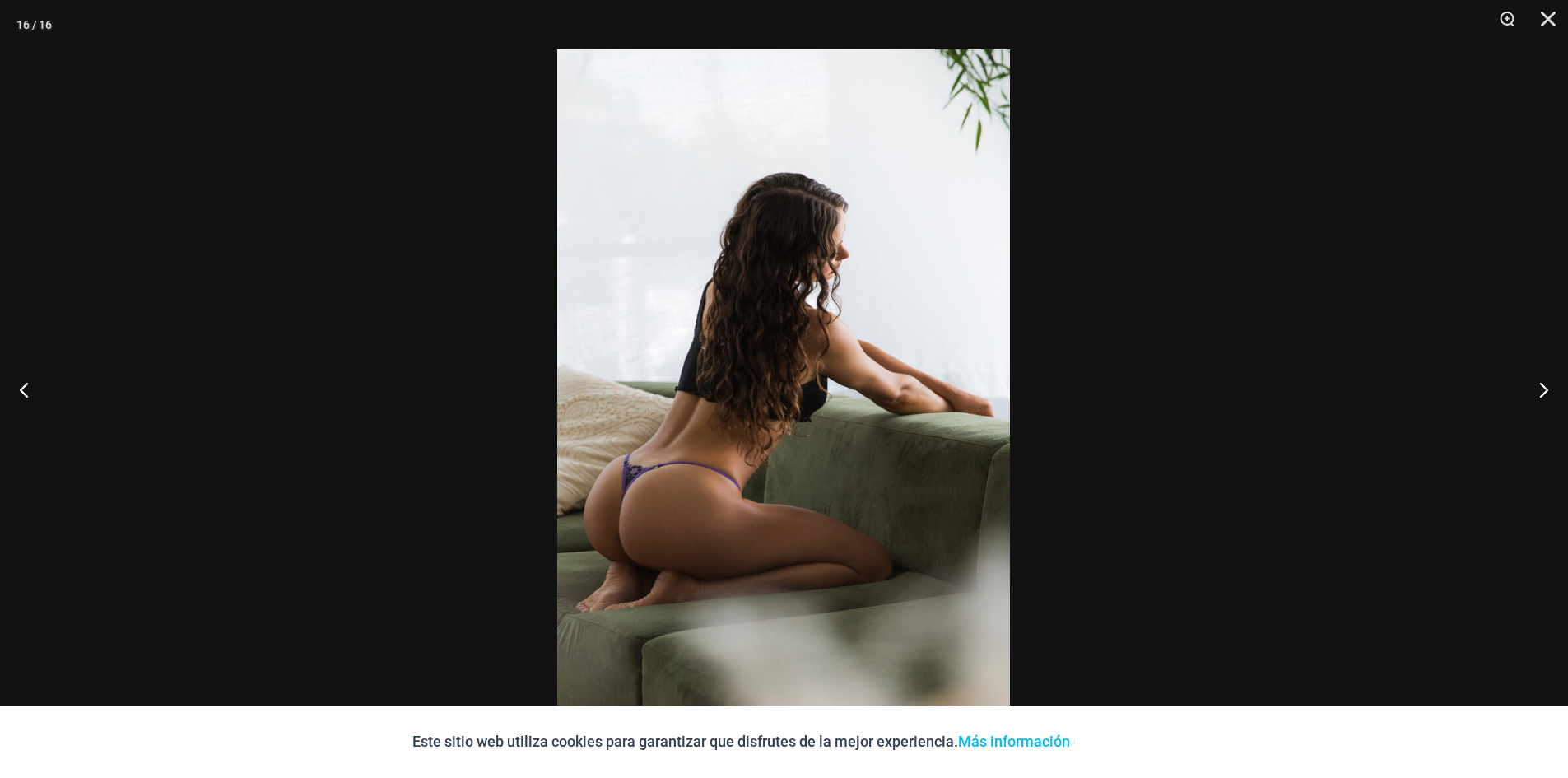
click at [658, 538] on img at bounding box center [784, 389] width 453 height 679
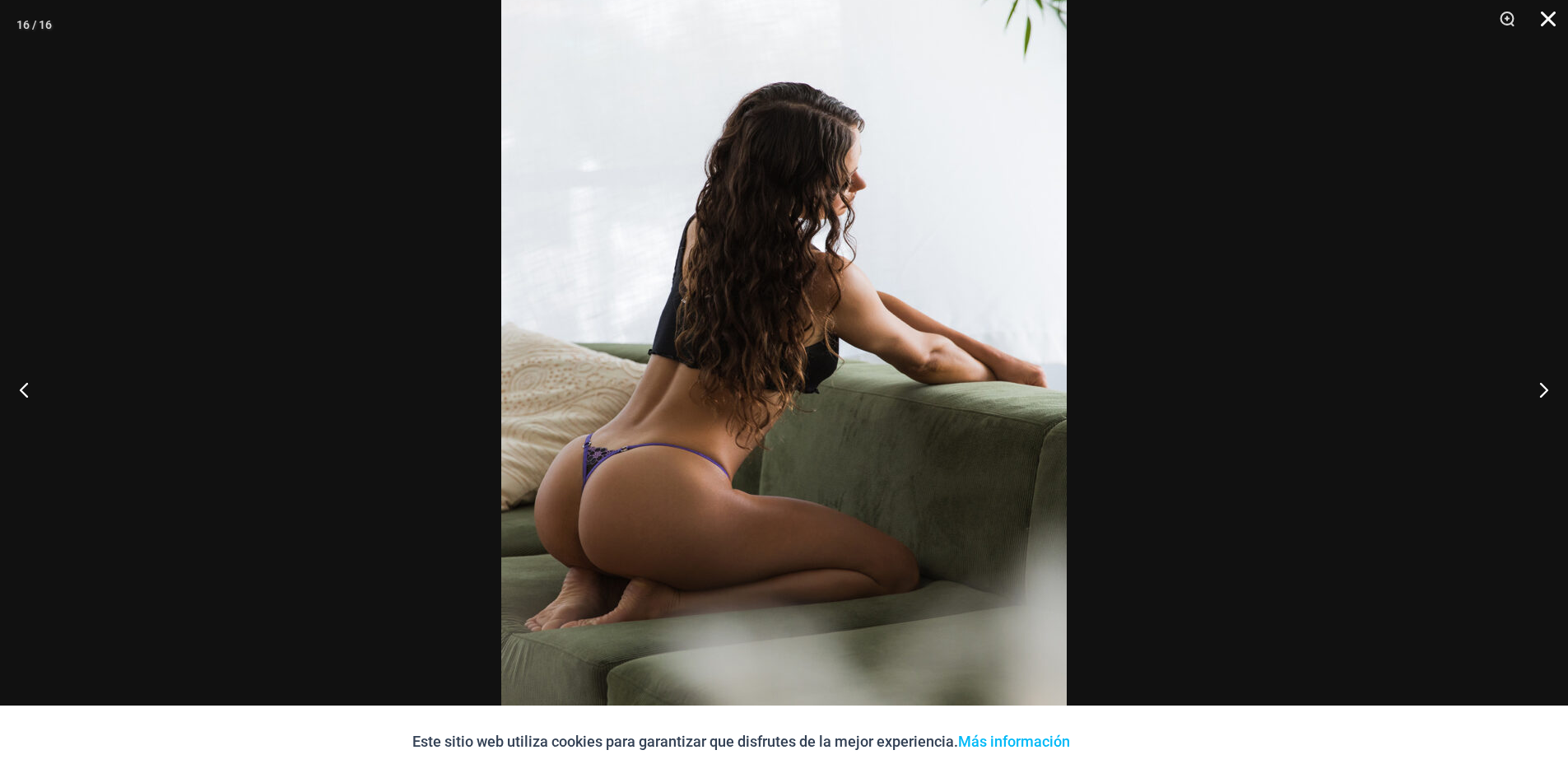
click at [1543, 29] on button "Cerca" at bounding box center [1542, 25] width 41 height 50
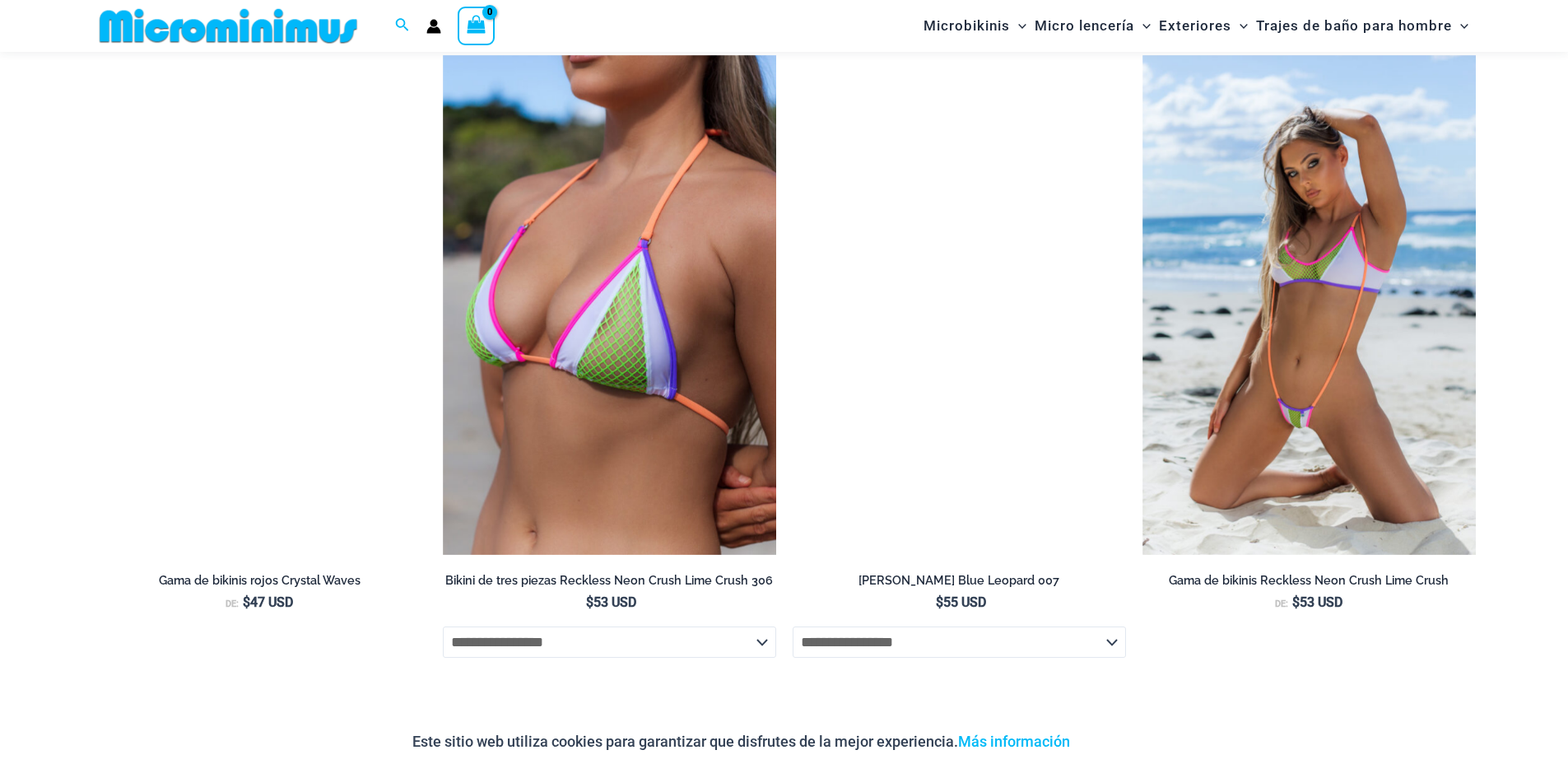
scroll to position [5006, 0]
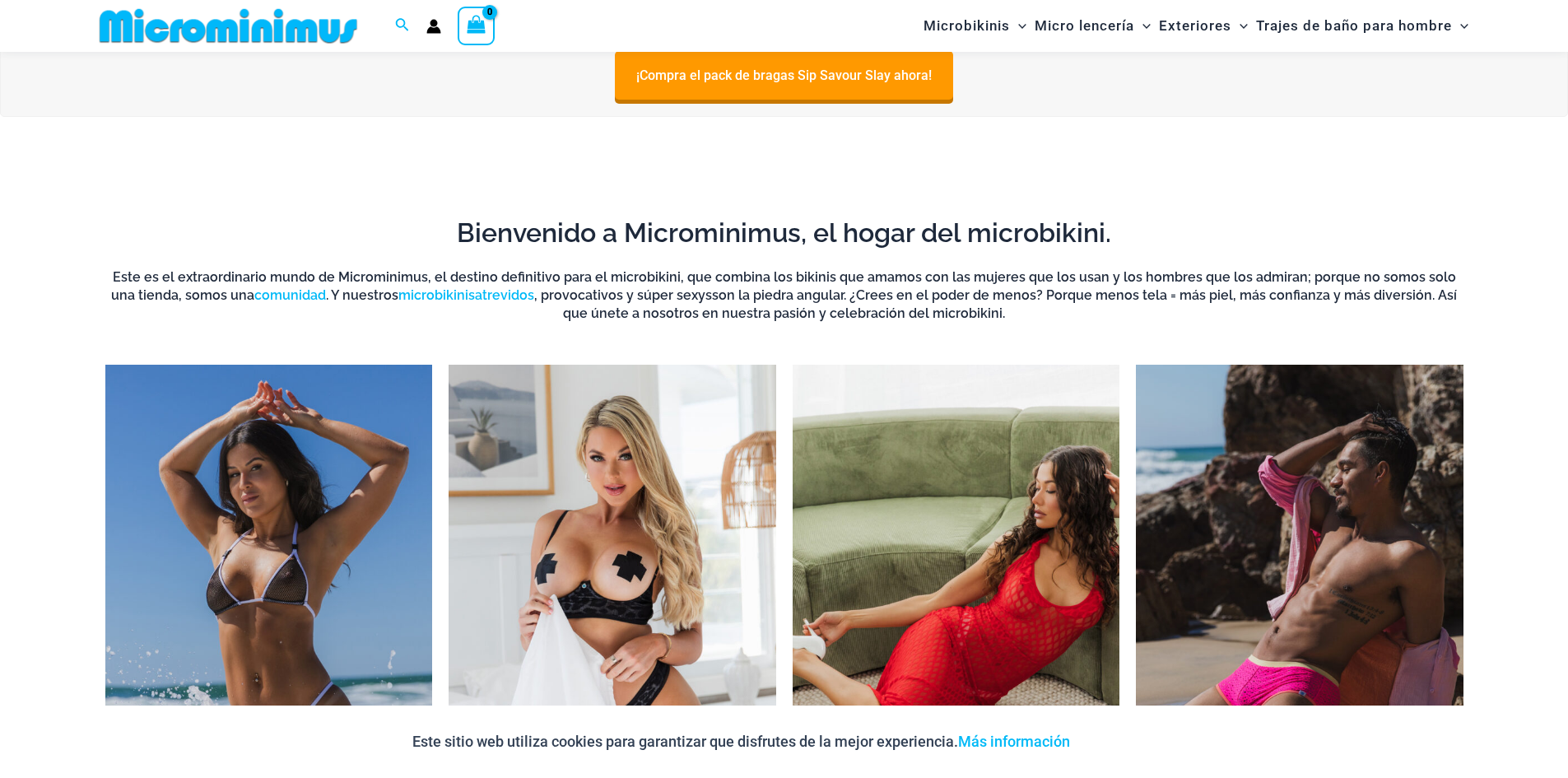
scroll to position [401, 0]
